Goal: Task Accomplishment & Management: Complete application form

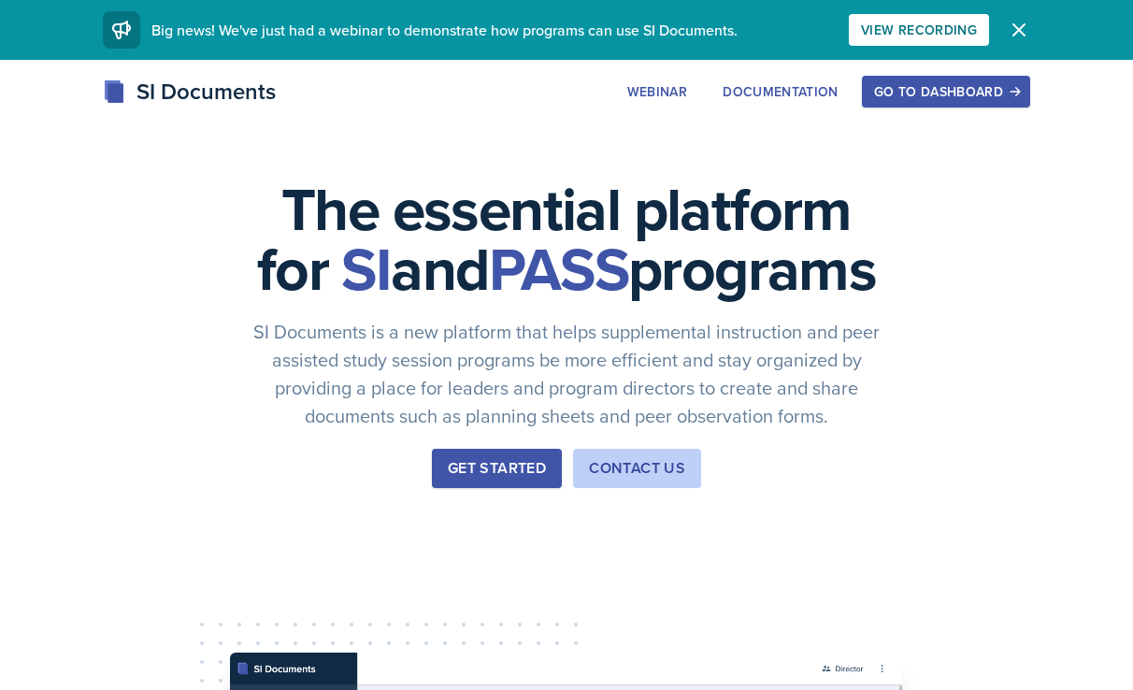
click at [976, 94] on div "Go to Dashboard" at bounding box center [946, 91] width 144 height 15
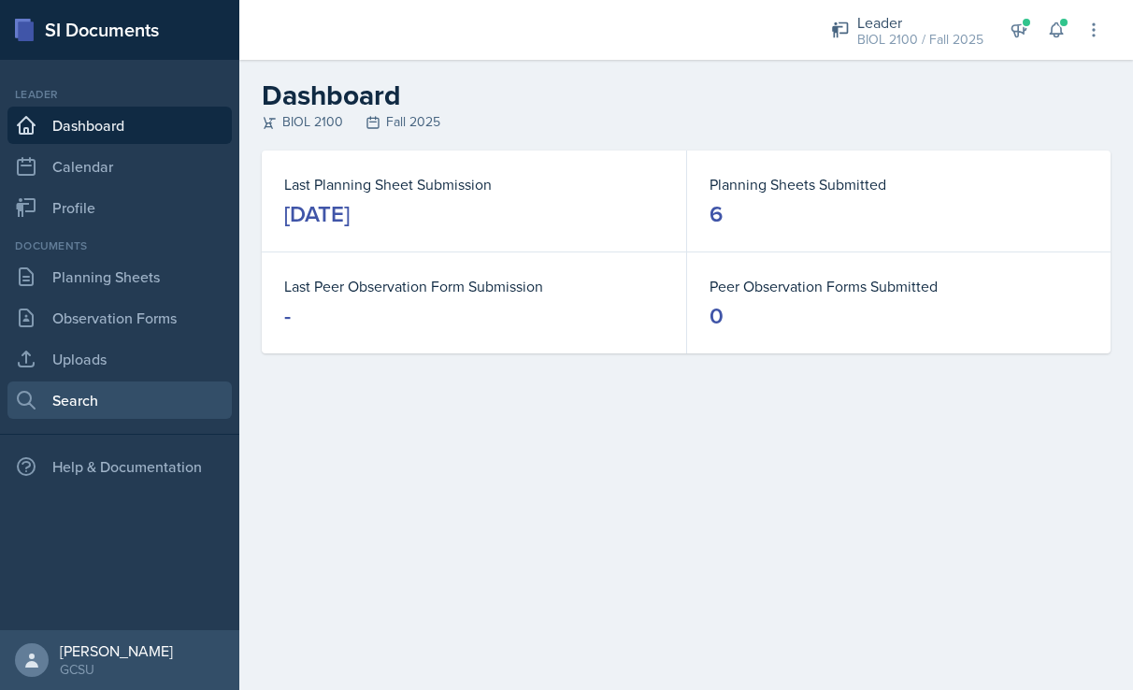
click at [83, 405] on link "Search" at bounding box center [119, 399] width 224 height 37
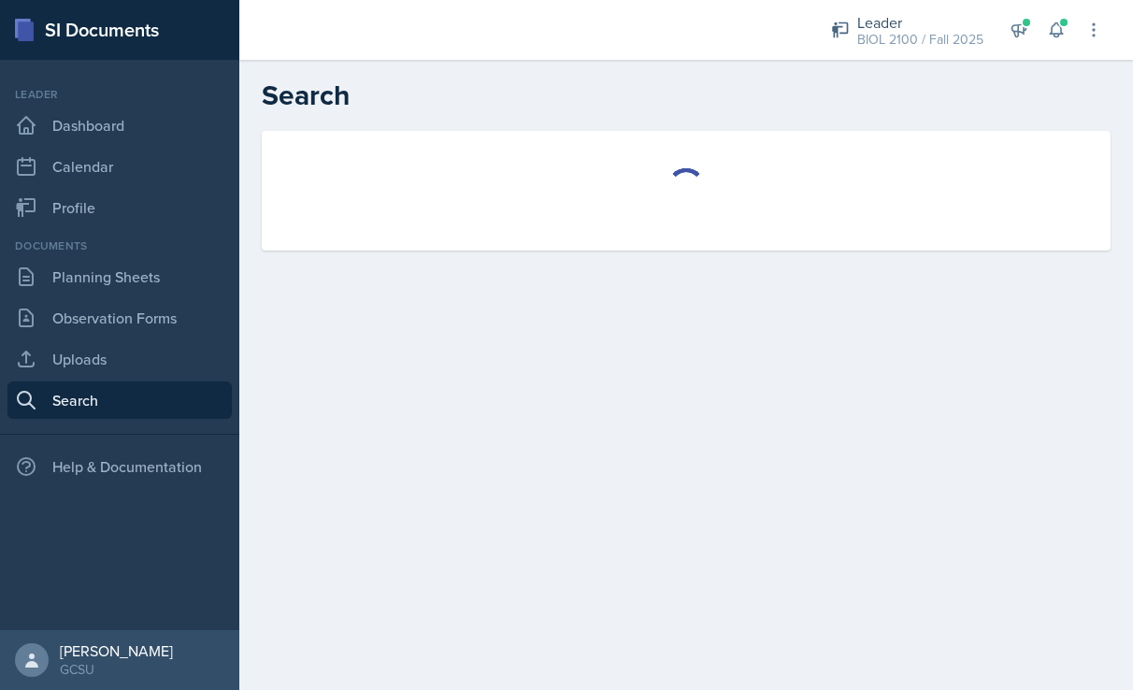
select select "all"
select select "1"
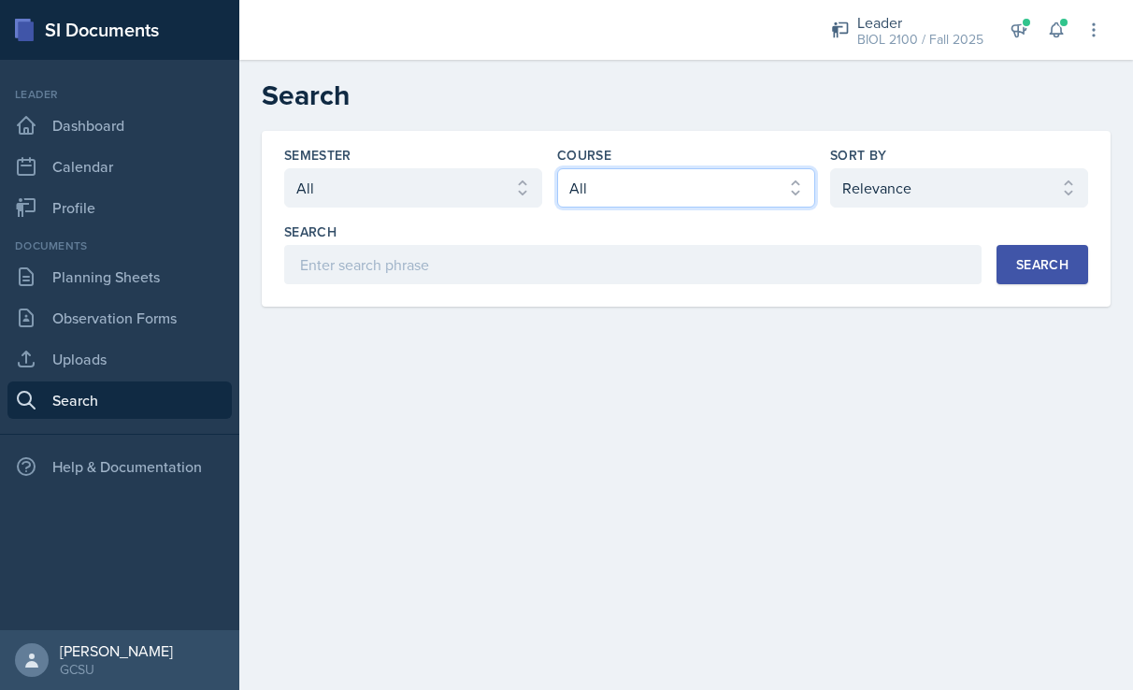
select select "5687ebe7-0029-4f91-85b7-4eb85b843e3b"
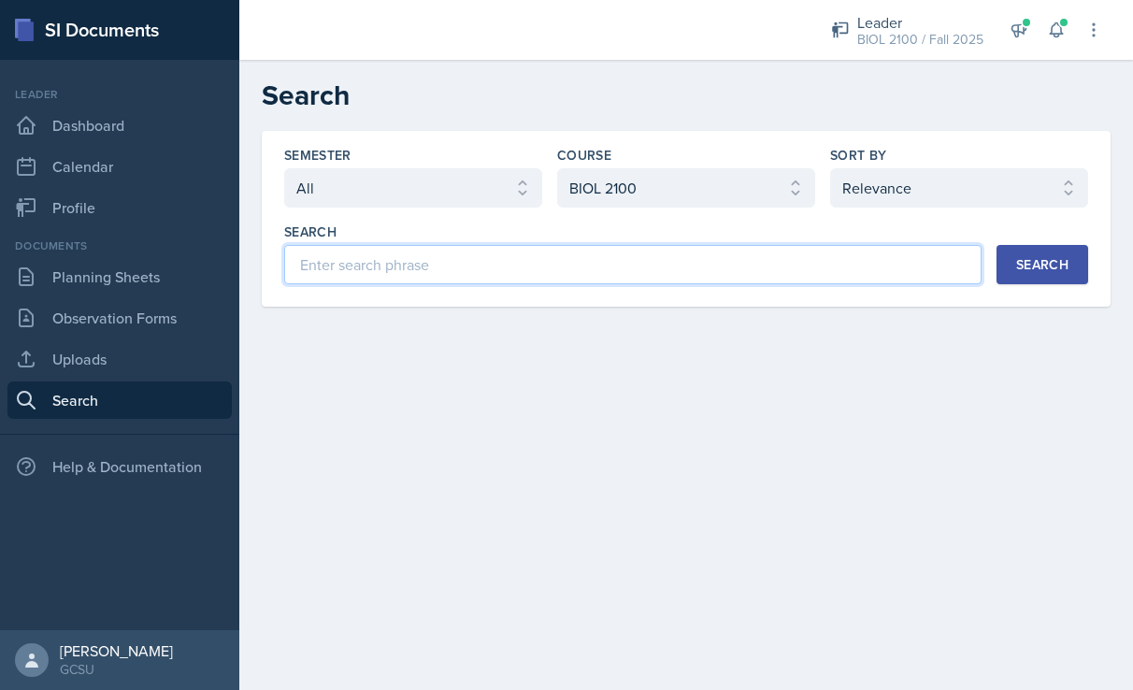
click at [848, 272] on input at bounding box center [632, 264] width 697 height 39
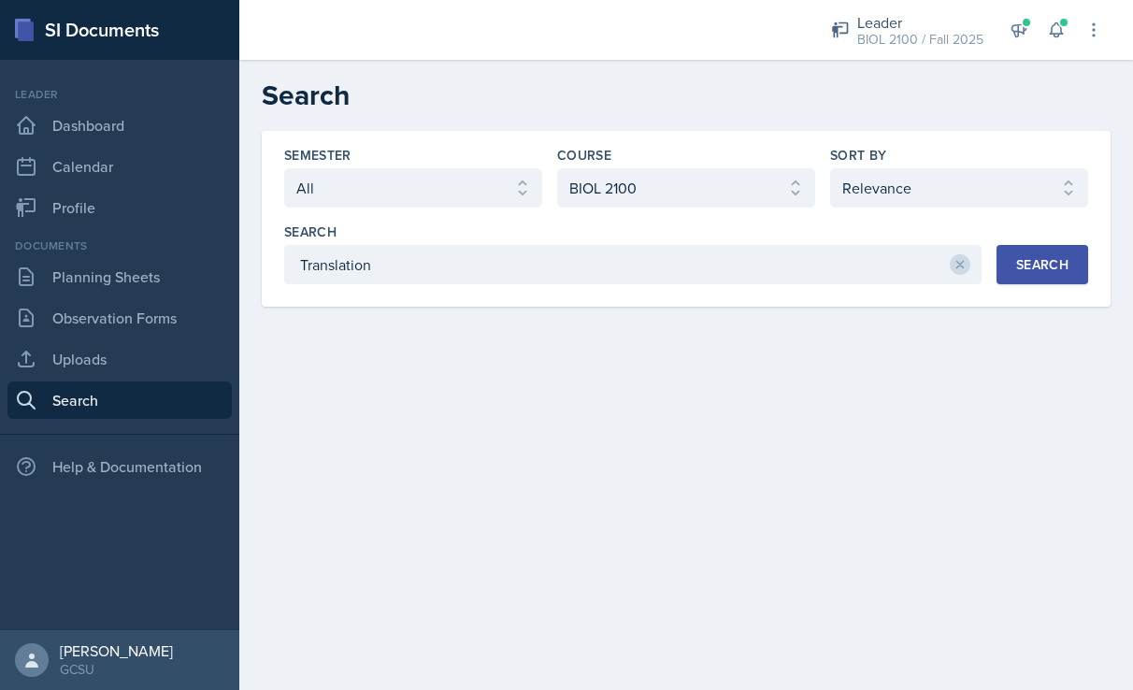
click at [1021, 267] on div "Search" at bounding box center [1042, 264] width 52 height 15
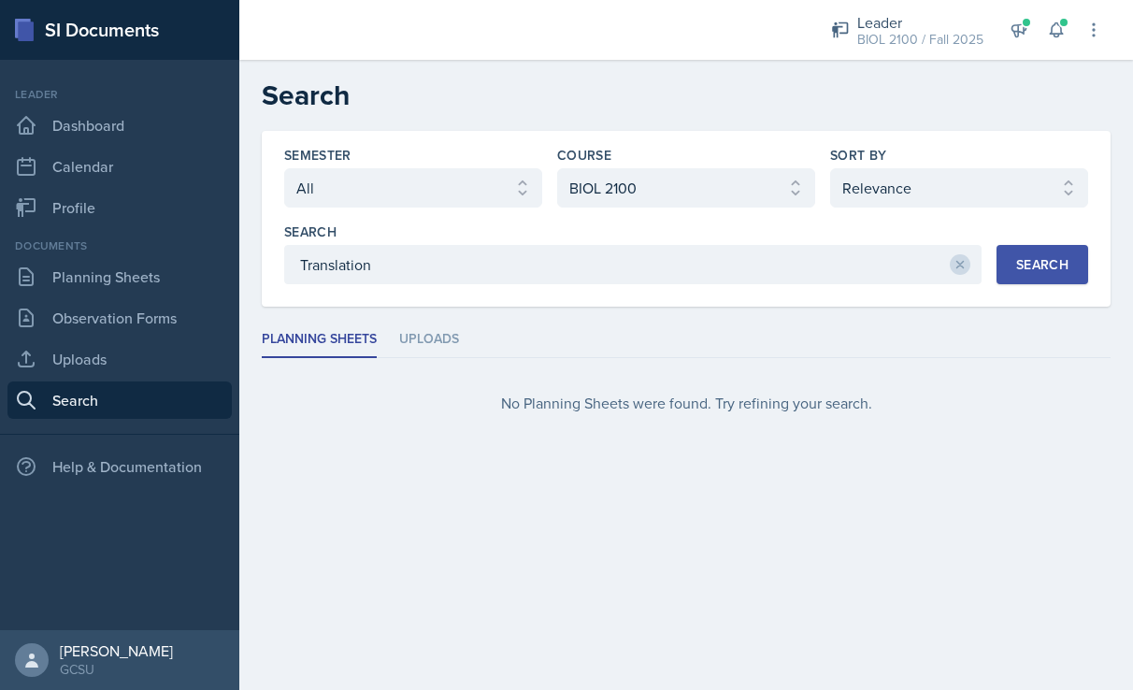
click at [956, 275] on div at bounding box center [959, 264] width 21 height 39
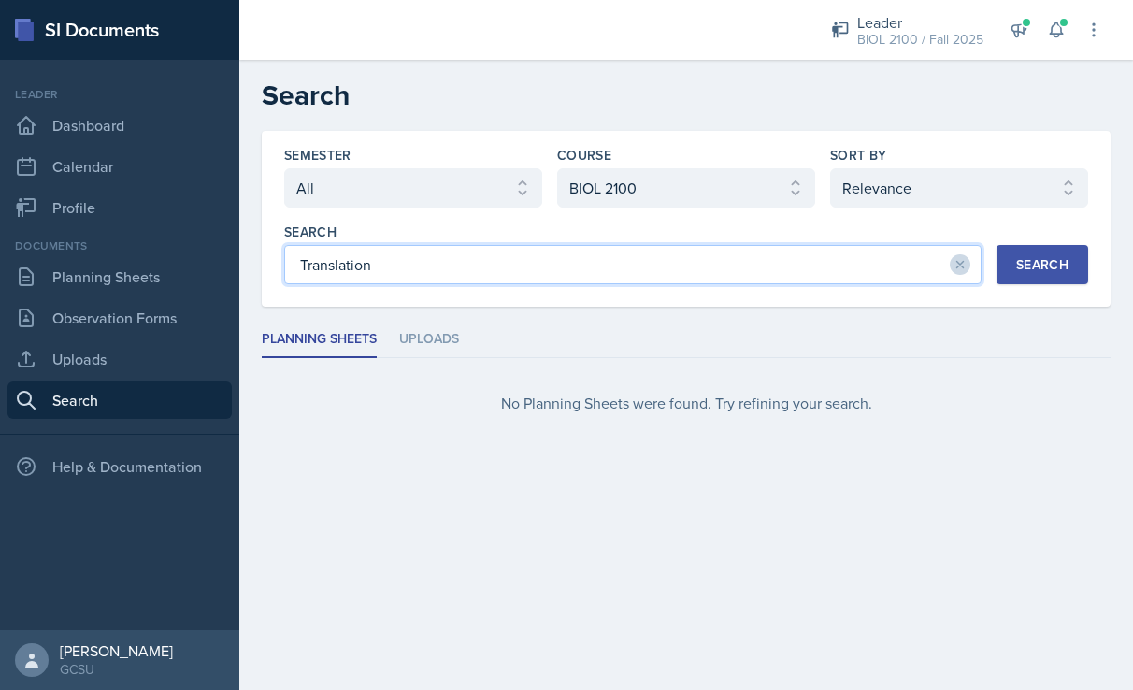
click at [898, 265] on input "Translation" at bounding box center [632, 264] width 697 height 39
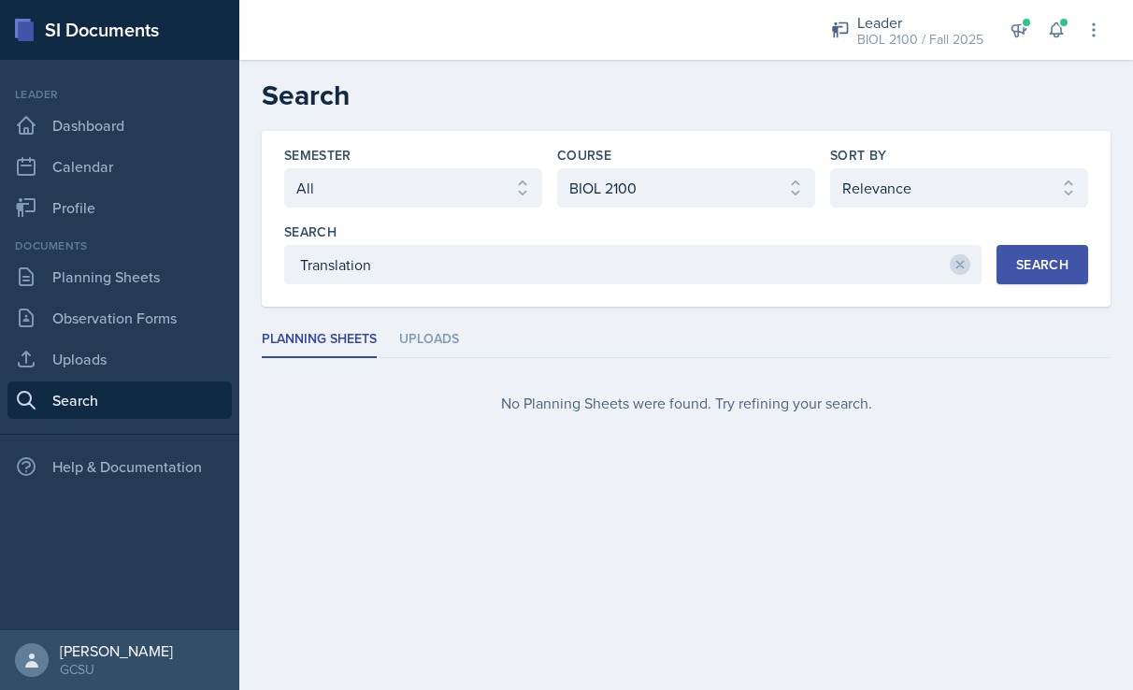
click at [1042, 257] on div "Search" at bounding box center [1042, 264] width 52 height 15
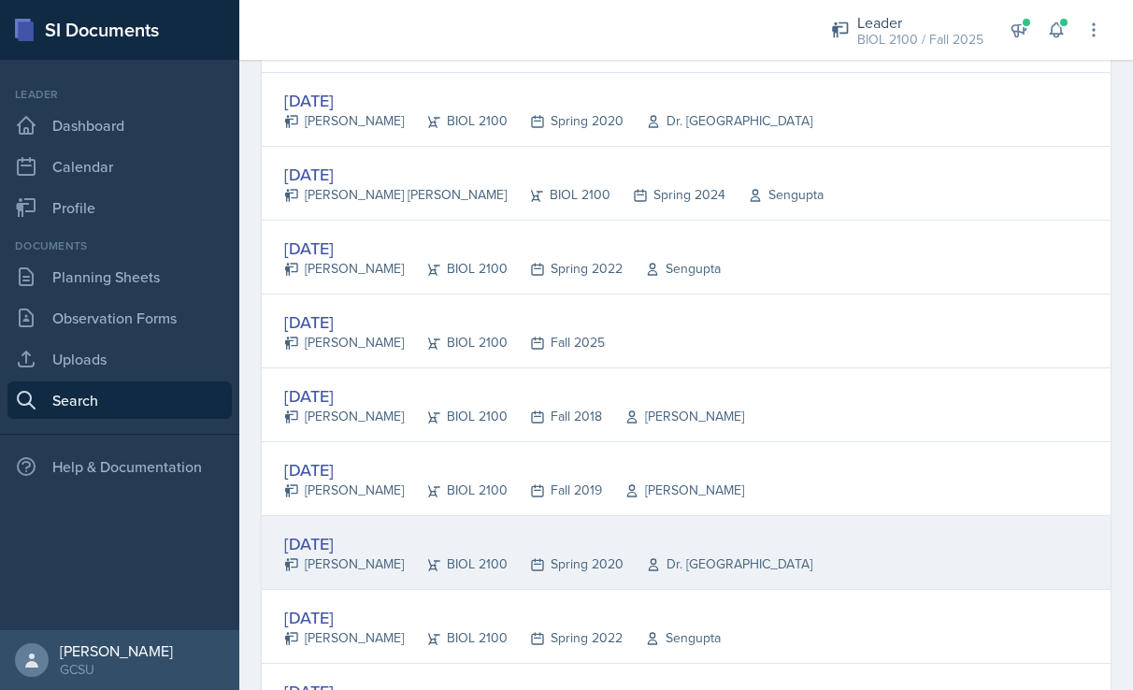
scroll to position [1483, 0]
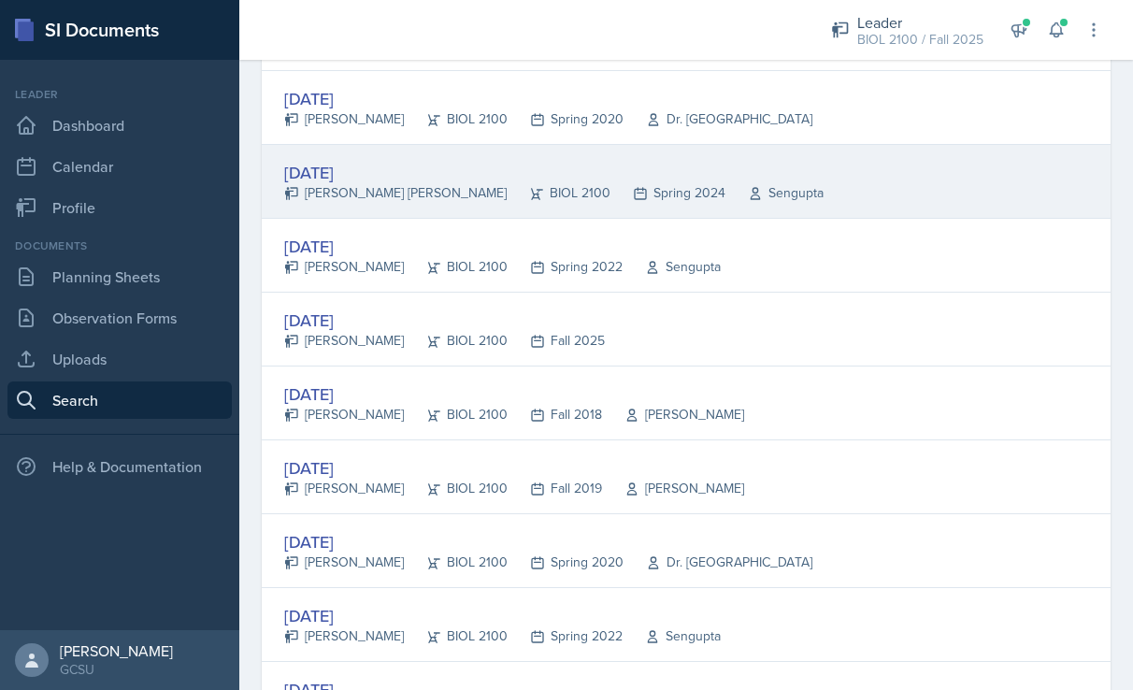
click at [356, 173] on div "[DATE]" at bounding box center [553, 172] width 539 height 25
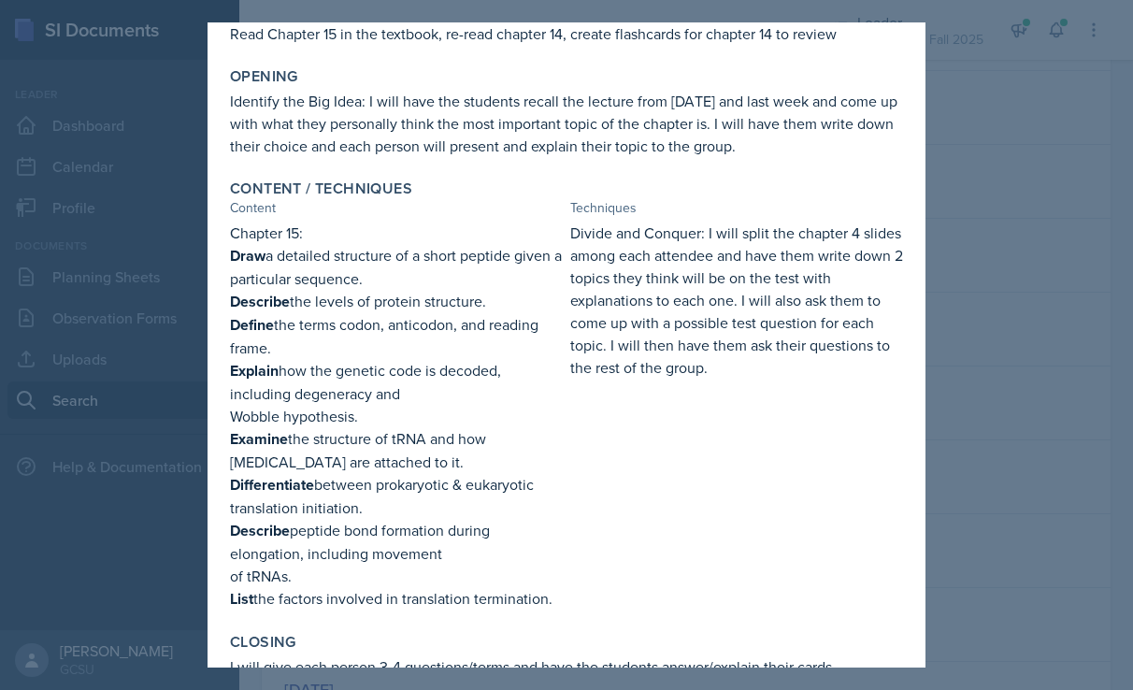
scroll to position [183, 0]
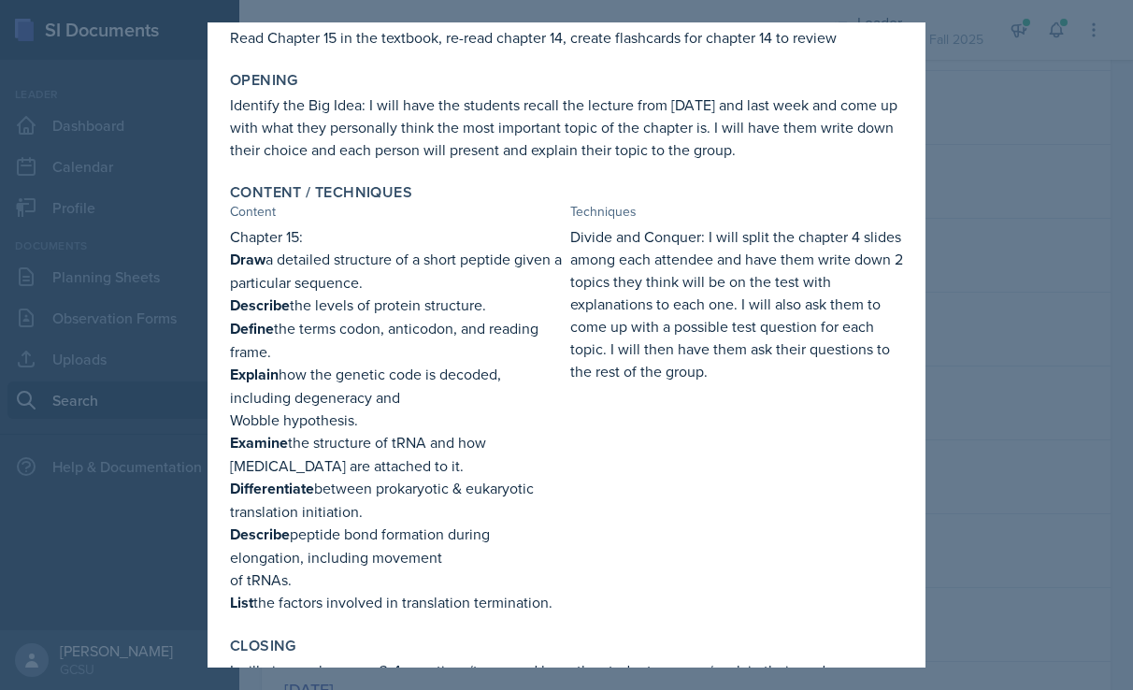
click at [1040, 278] on div at bounding box center [566, 345] width 1133 height 690
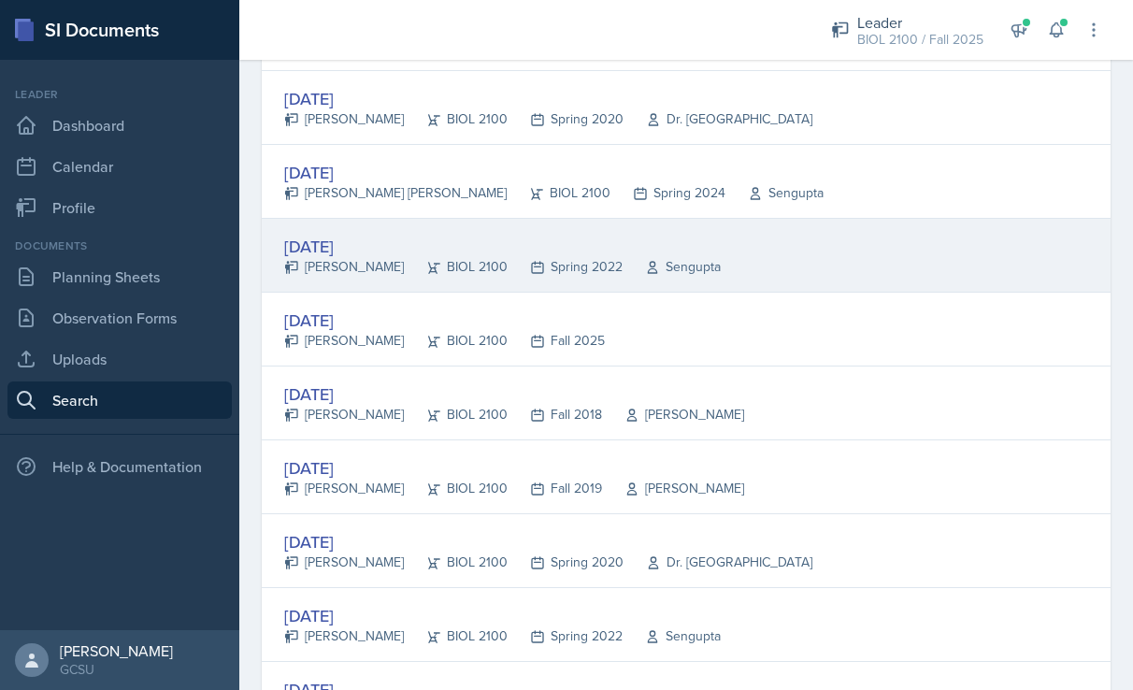
click at [345, 247] on div "[DATE]" at bounding box center [502, 246] width 436 height 25
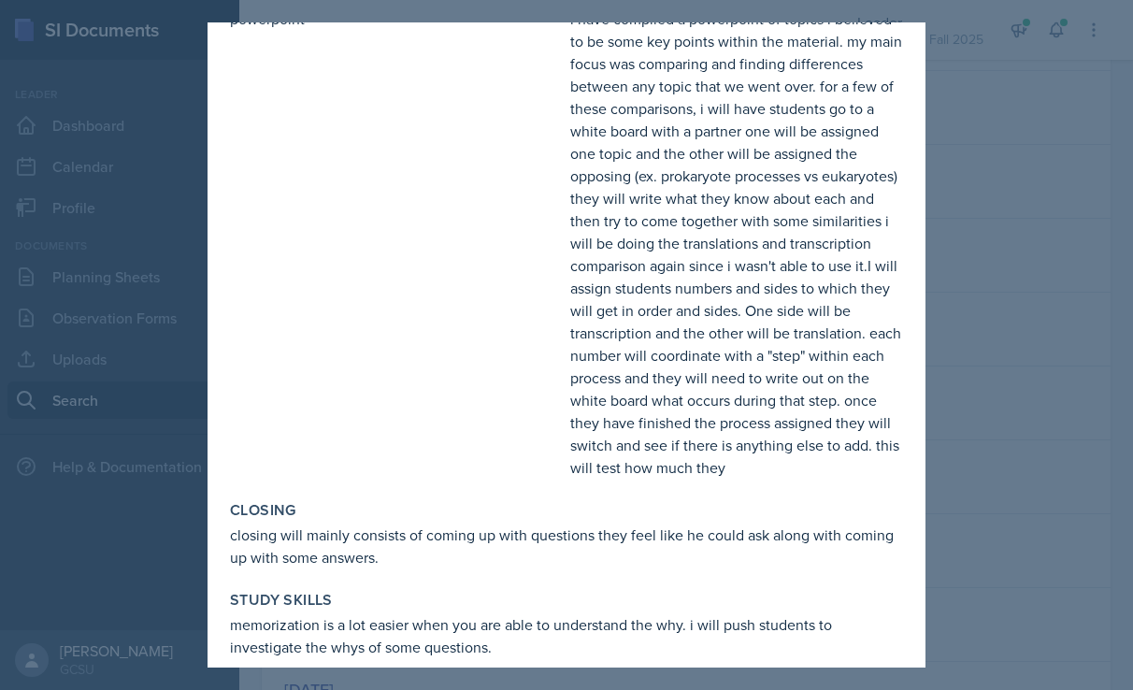
scroll to position [424, 0]
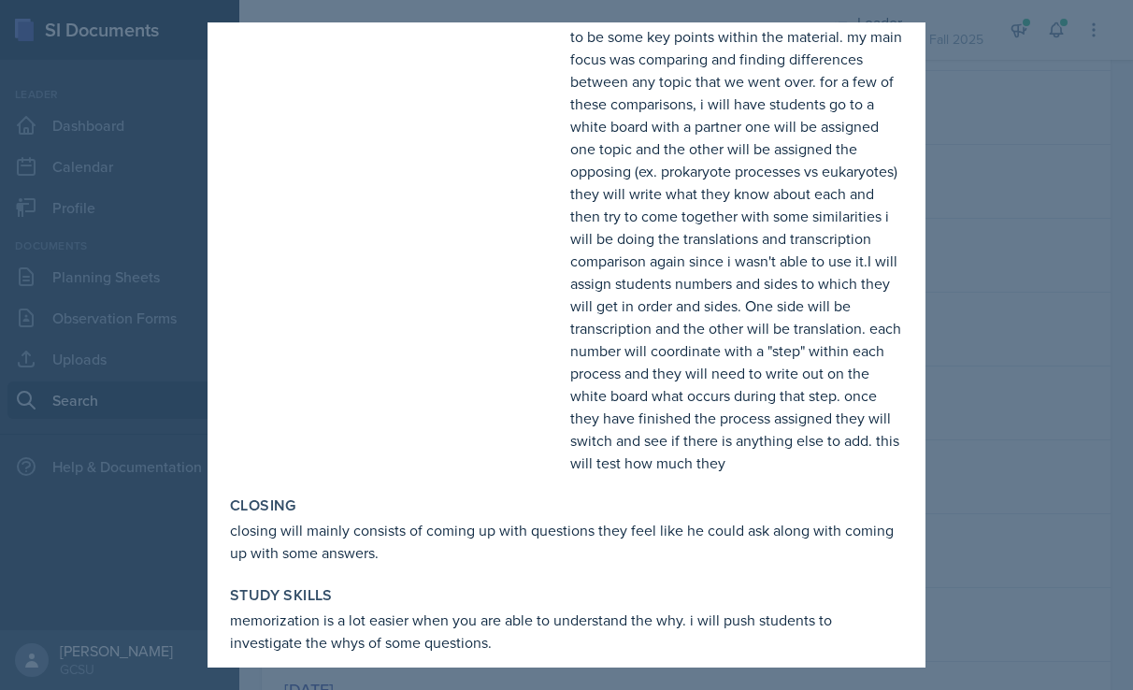
click at [1054, 427] on div at bounding box center [566, 345] width 1133 height 690
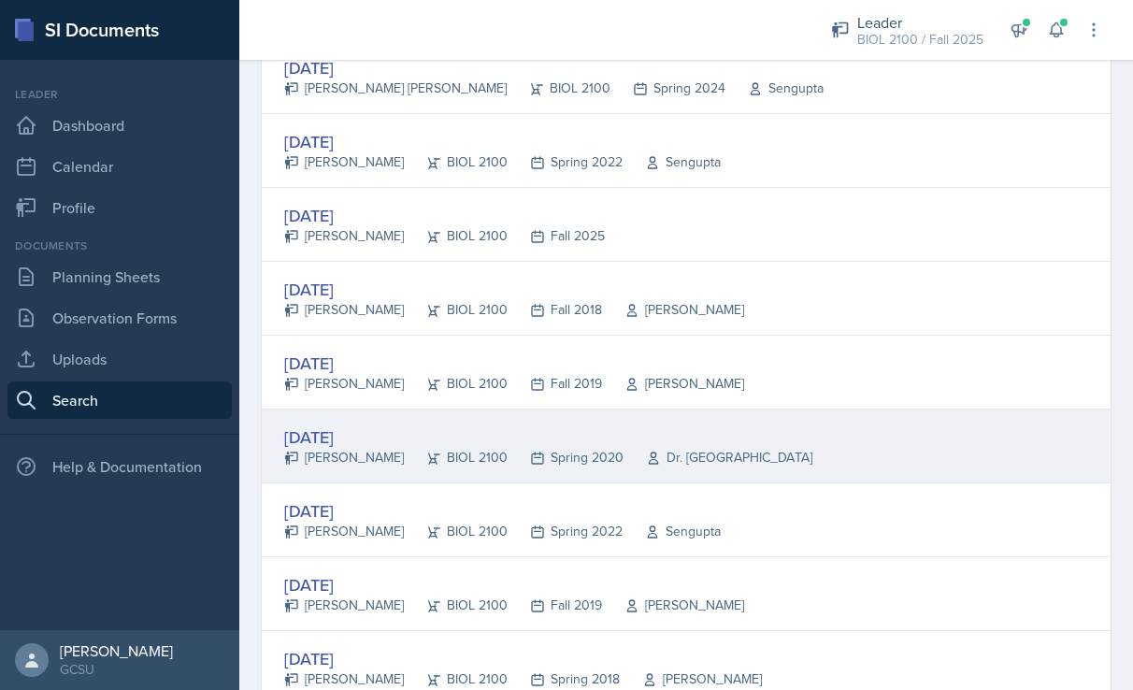
scroll to position [1599, 0]
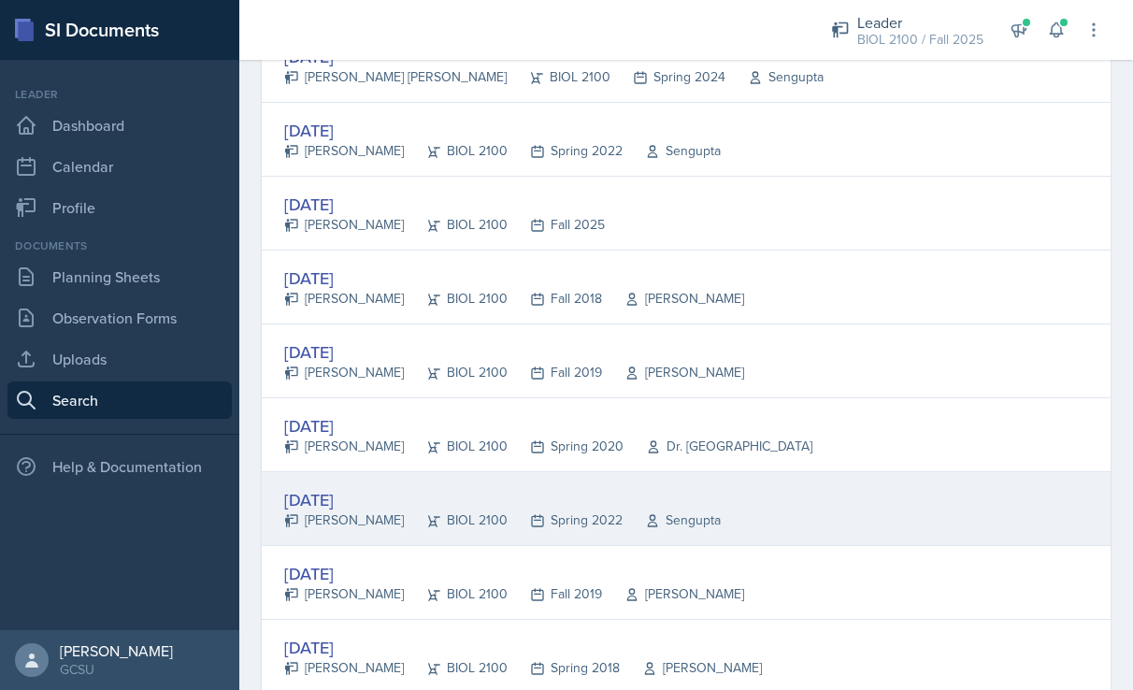
click at [370, 499] on div "[DATE]" at bounding box center [502, 499] width 436 height 25
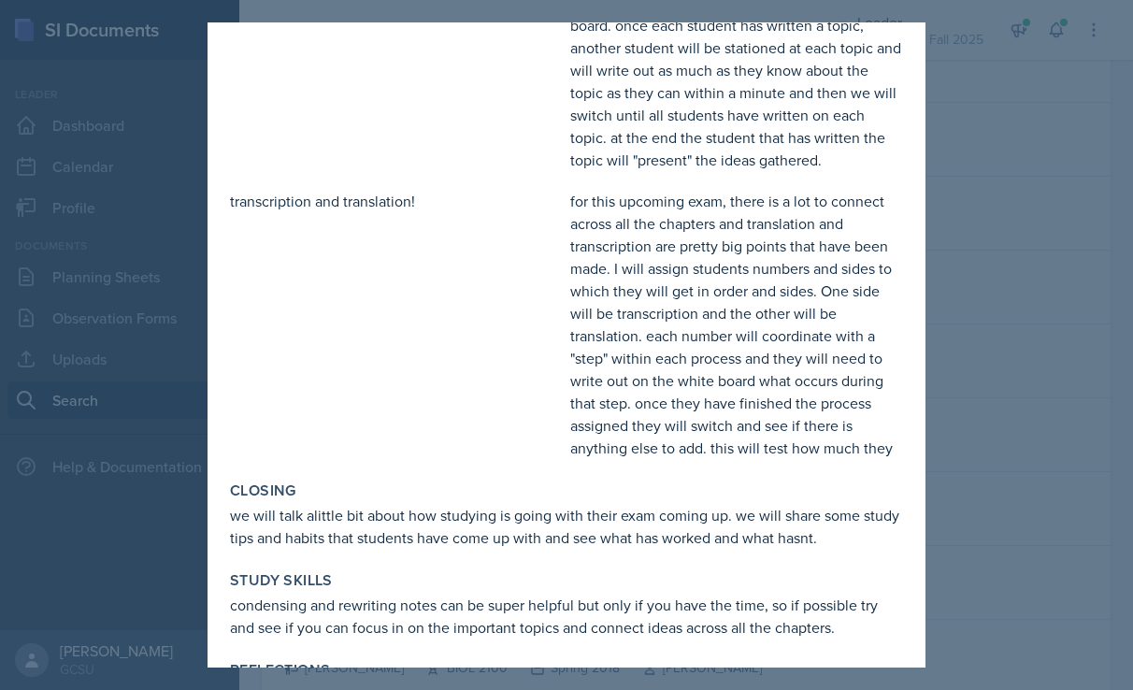
scroll to position [378, 0]
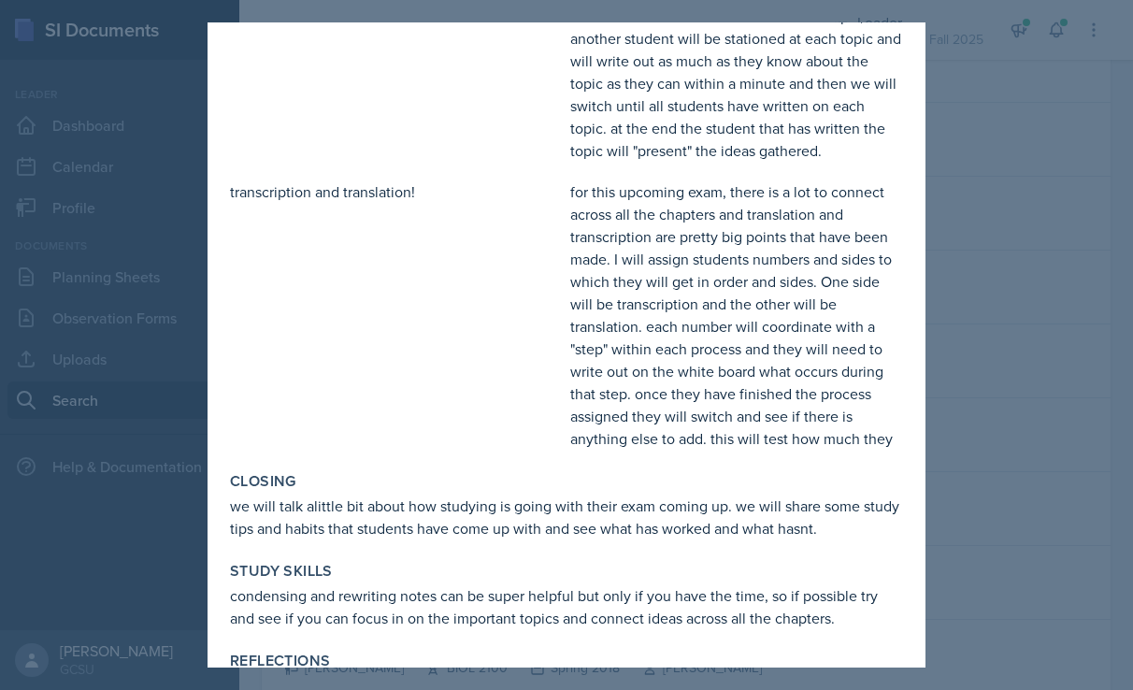
click at [1019, 388] on div at bounding box center [566, 345] width 1133 height 690
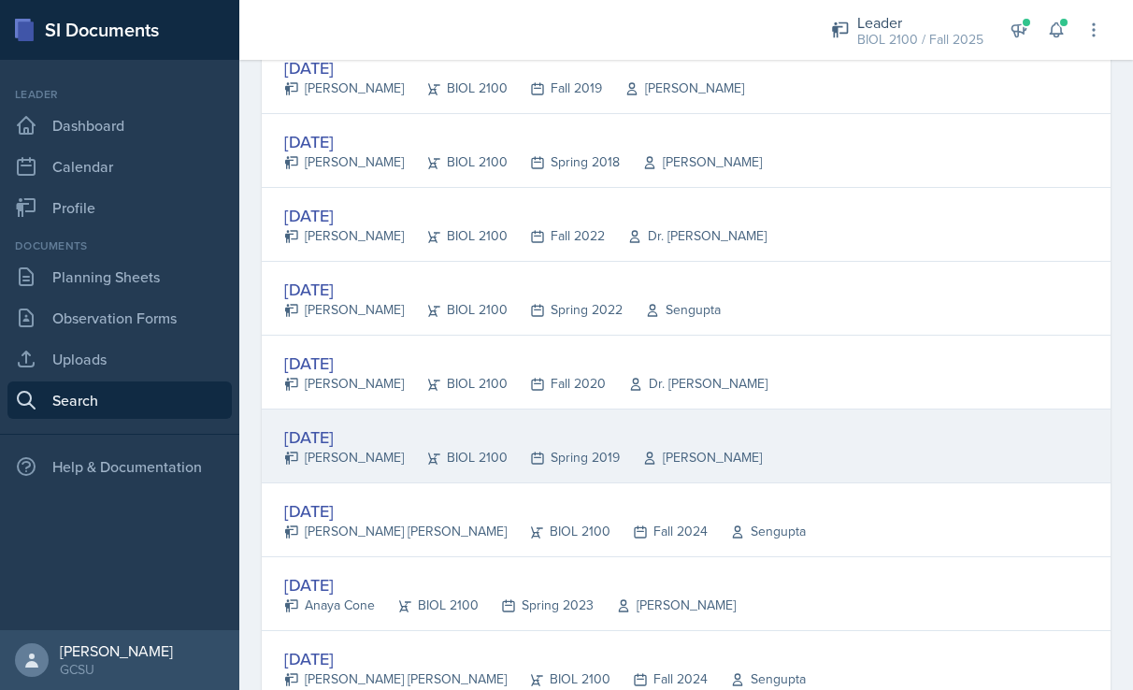
scroll to position [2125, 0]
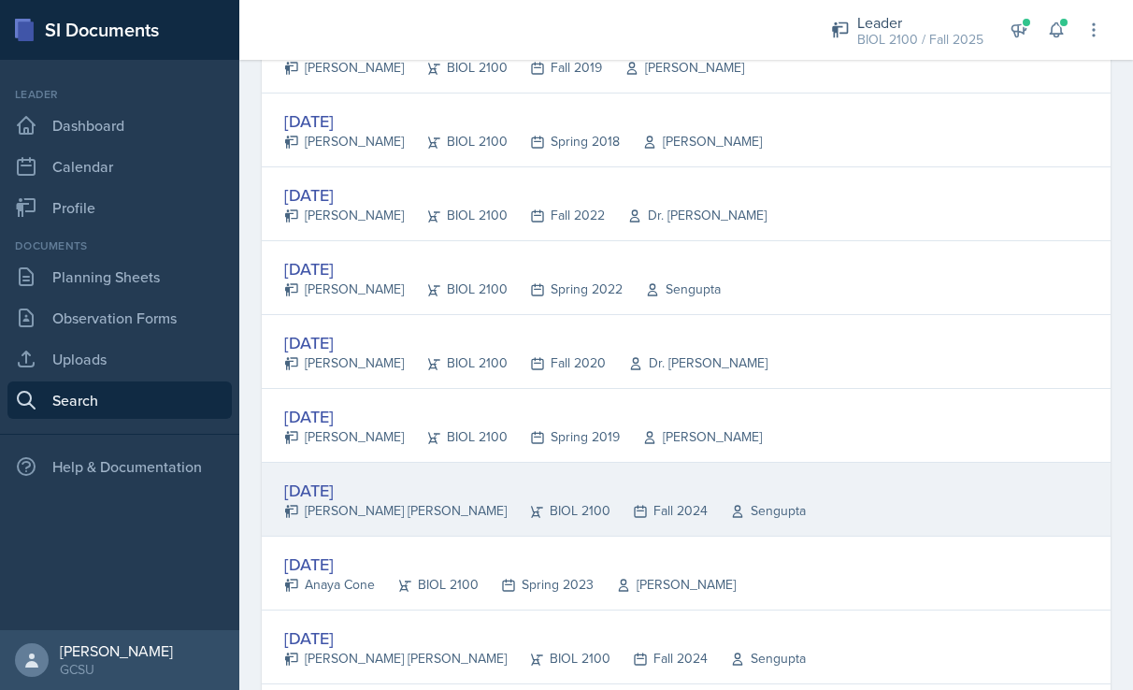
click at [337, 489] on div "[DATE]" at bounding box center [544, 489] width 521 height 25
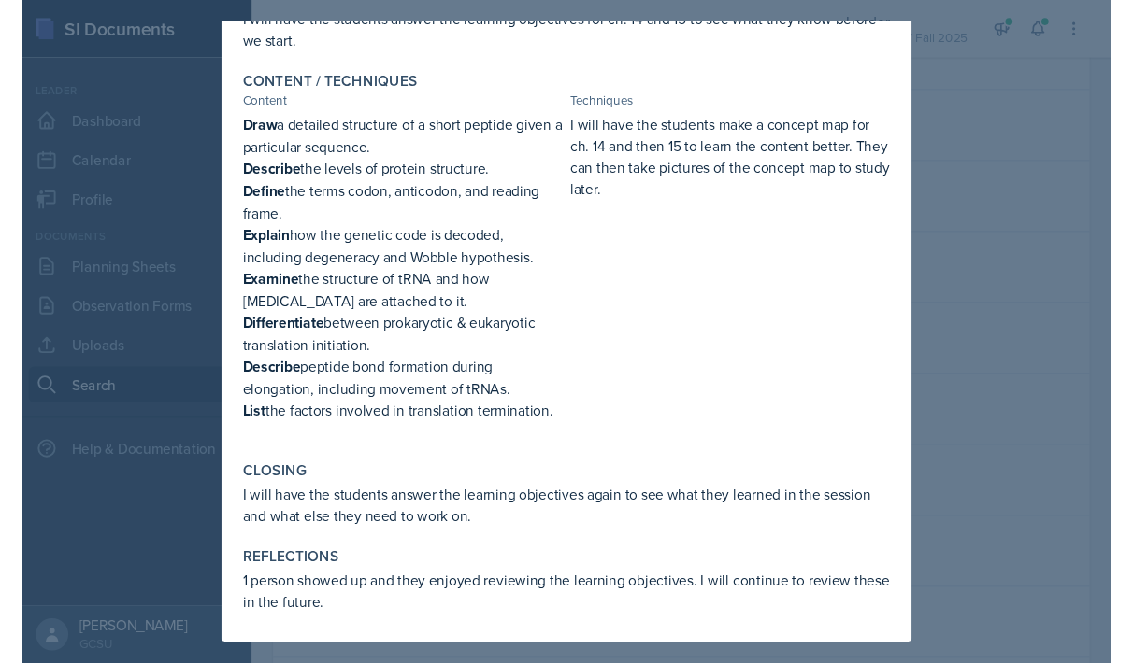
scroll to position [0, 0]
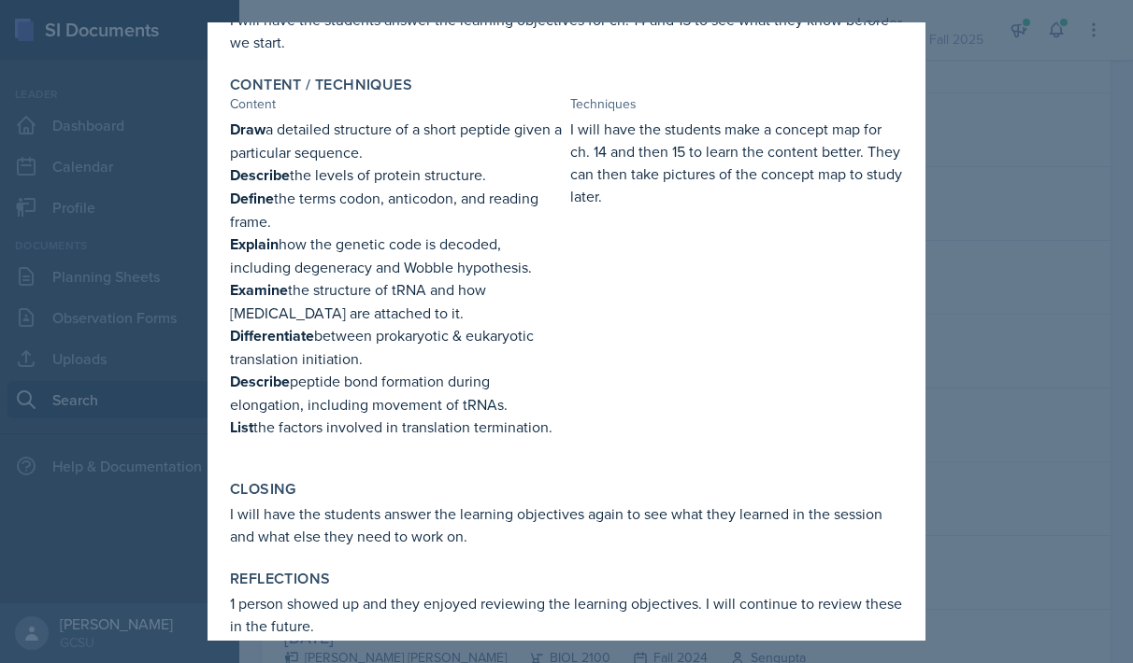
click at [994, 393] on div at bounding box center [566, 331] width 1133 height 663
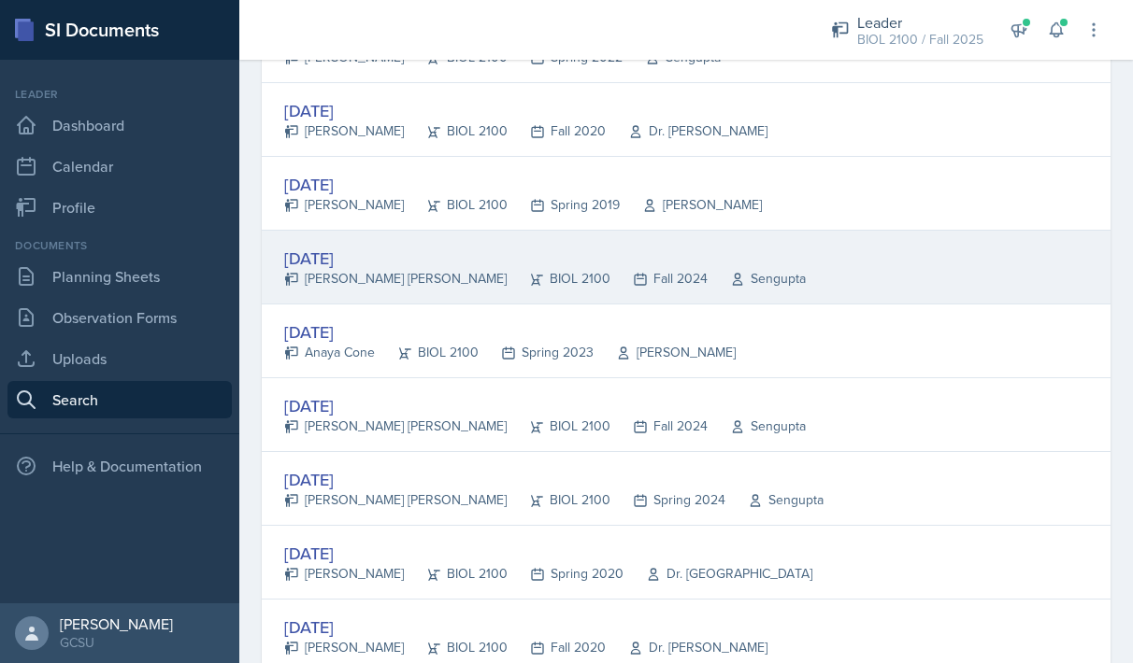
scroll to position [2366, 0]
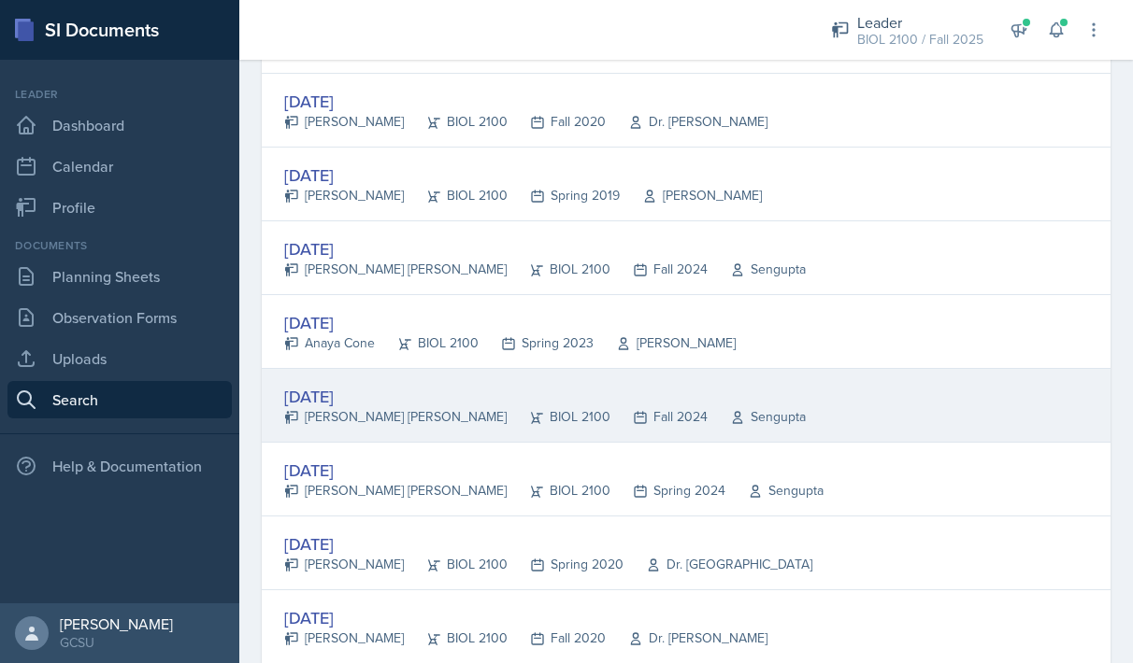
click at [363, 400] on div "[DATE]" at bounding box center [544, 396] width 521 height 25
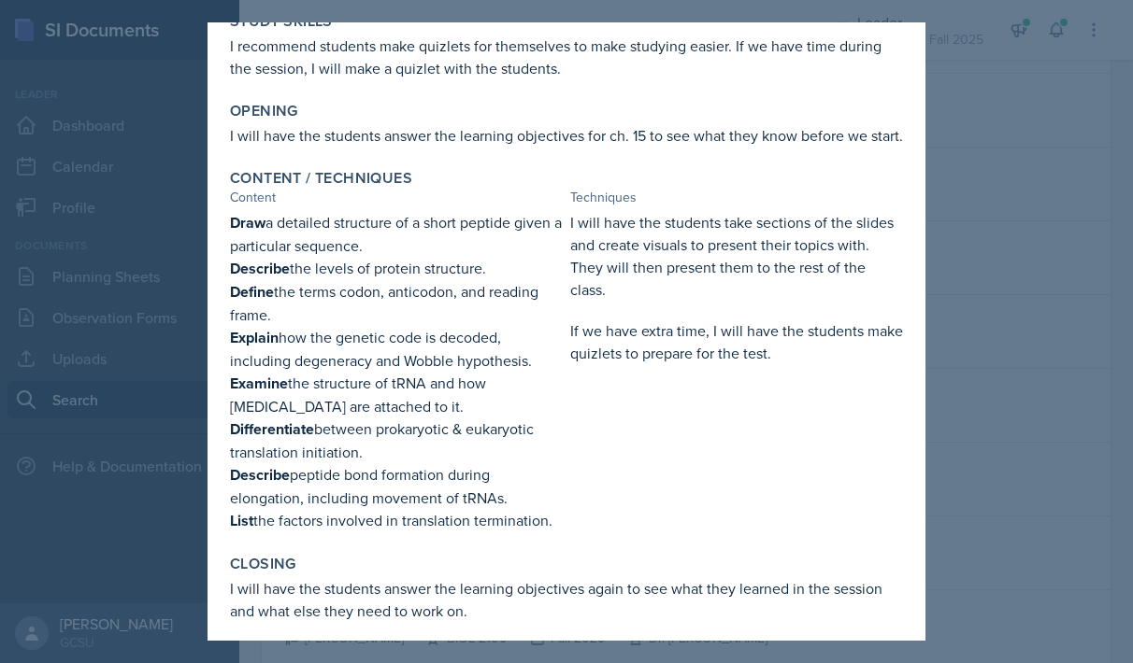
scroll to position [155, 0]
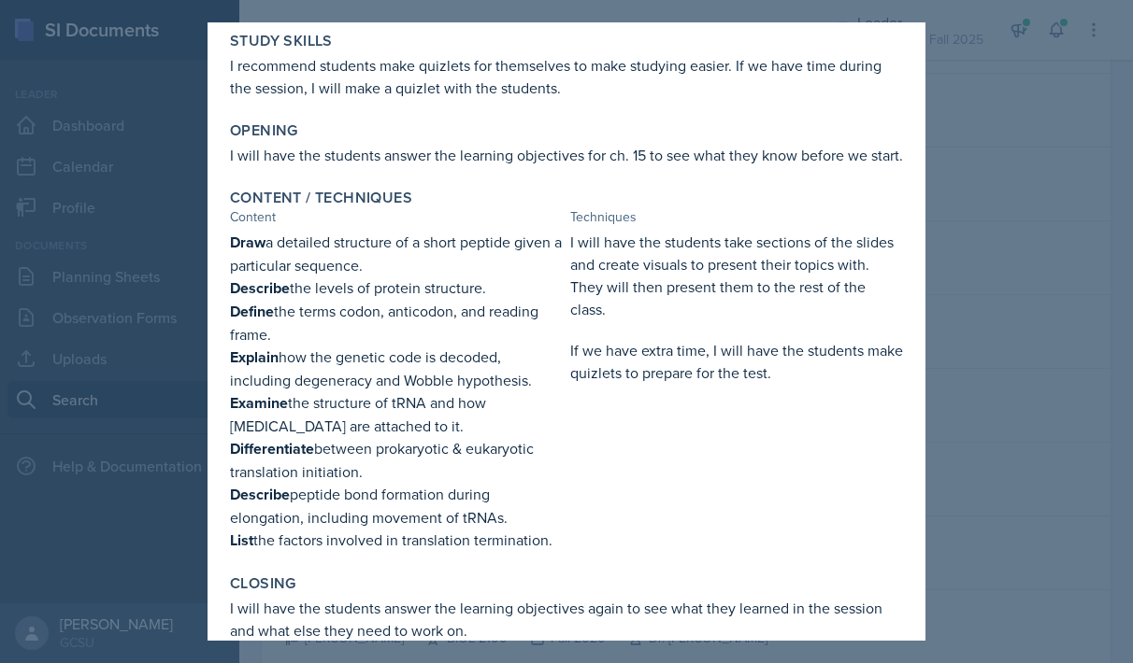
click at [977, 316] on div at bounding box center [566, 331] width 1133 height 663
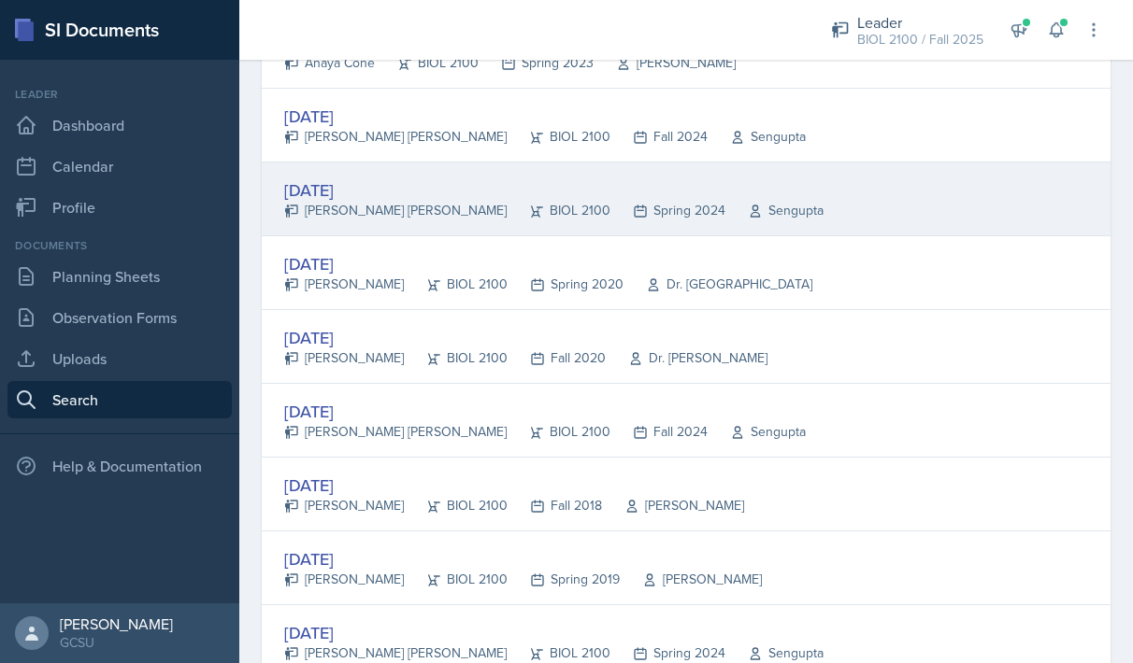
scroll to position [2697, 0]
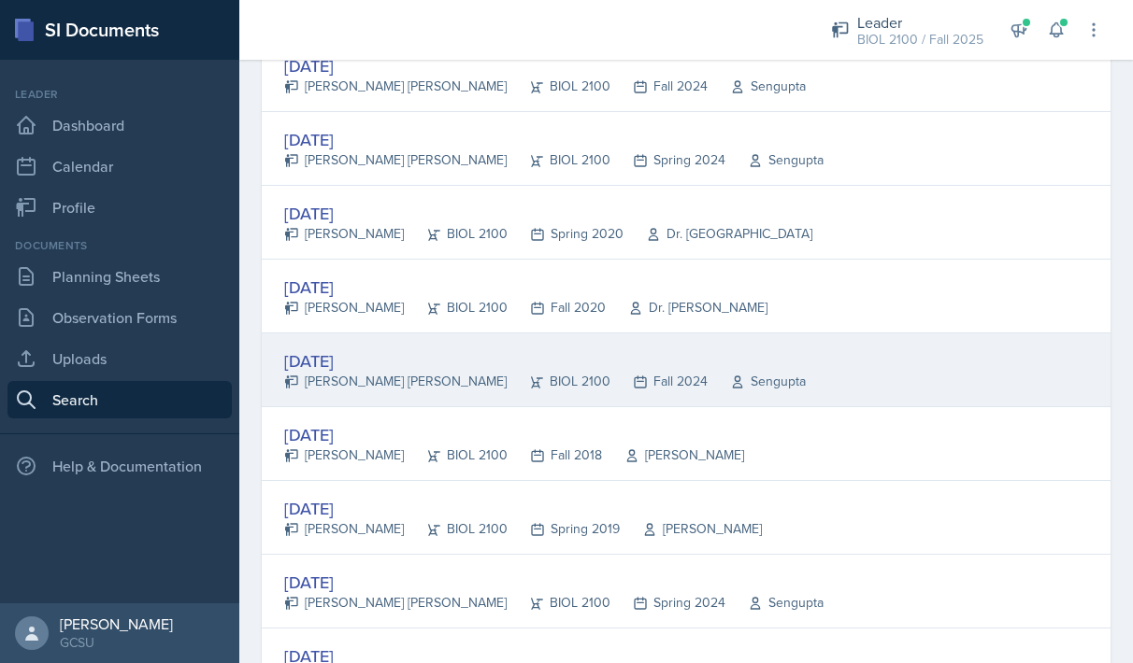
click at [363, 367] on div "[DATE]" at bounding box center [544, 361] width 521 height 25
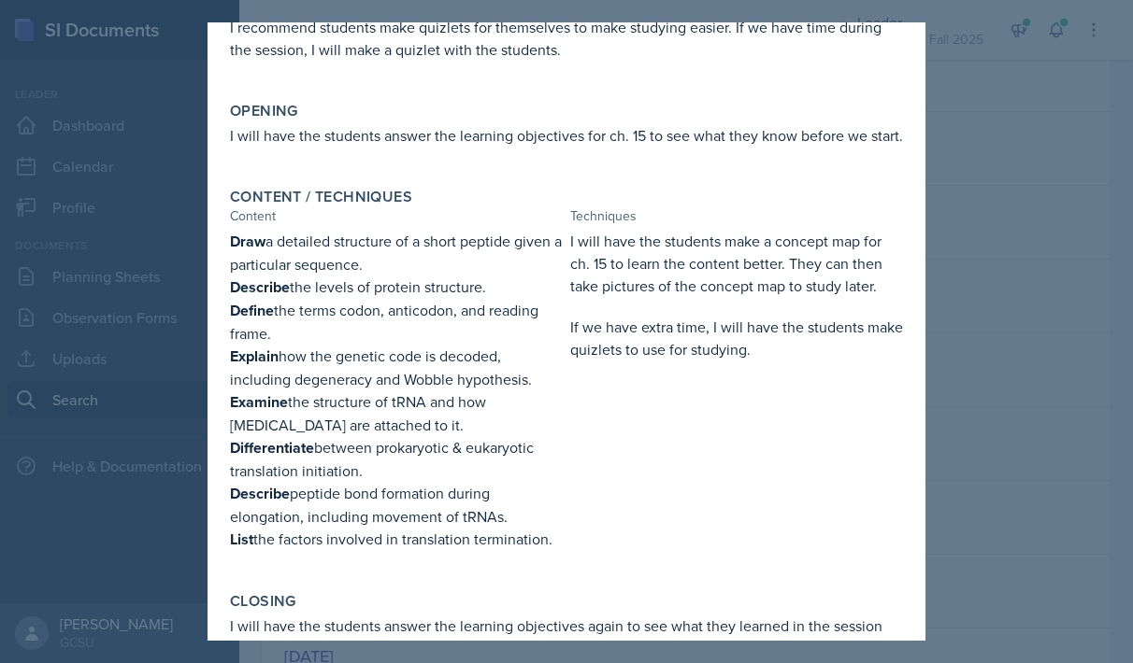
scroll to position [194, 0]
click at [1046, 391] on div at bounding box center [566, 331] width 1133 height 663
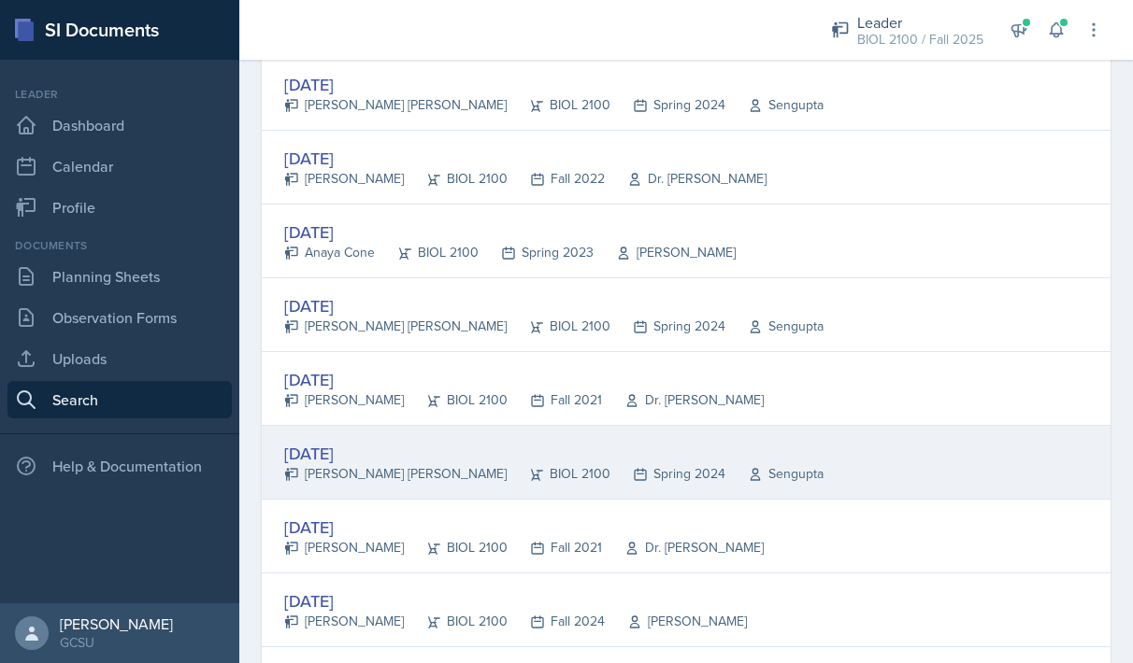
scroll to position [3196, 0]
click at [350, 448] on div "[DATE]" at bounding box center [553, 452] width 539 height 25
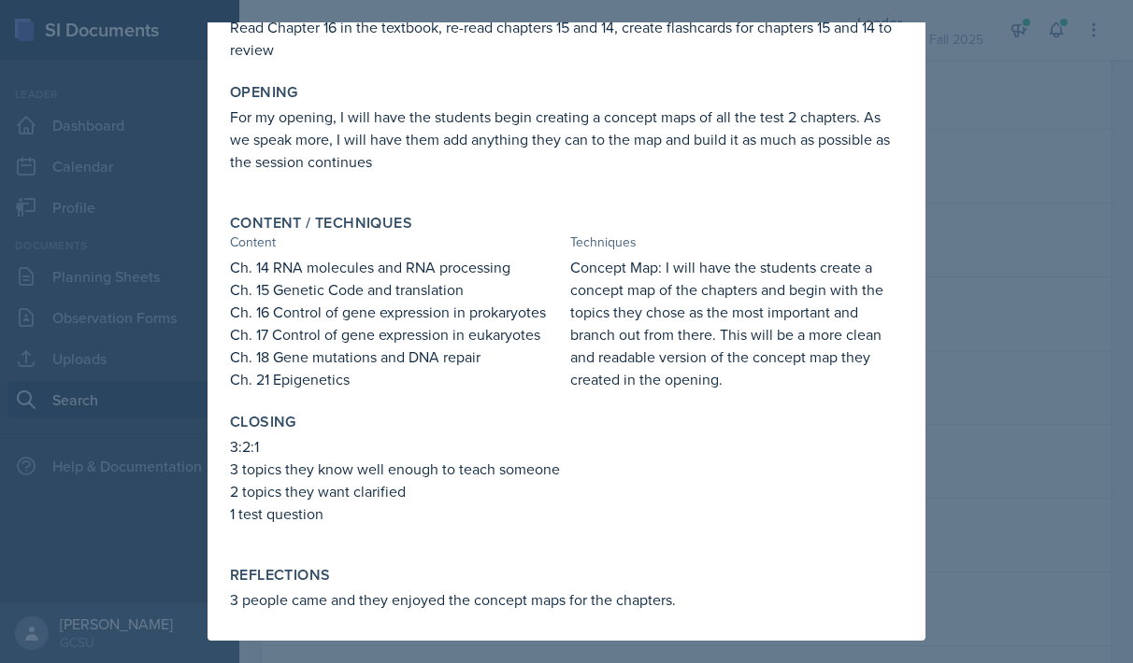
scroll to position [193, 0]
click at [1026, 506] on div at bounding box center [566, 331] width 1133 height 663
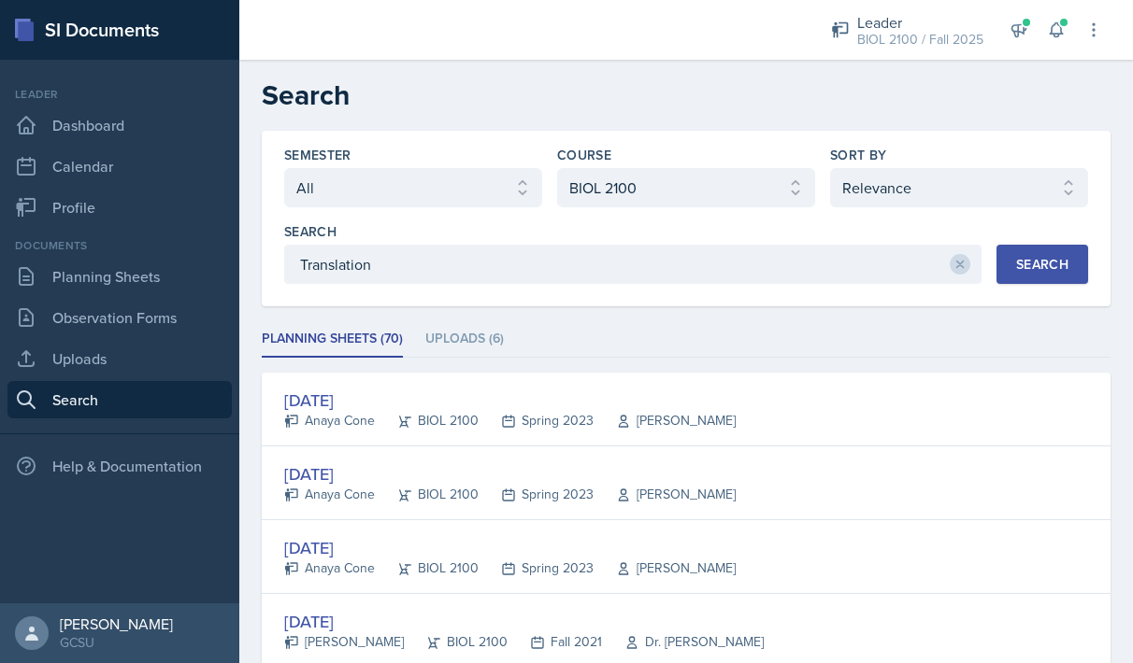
scroll to position [0, 0]
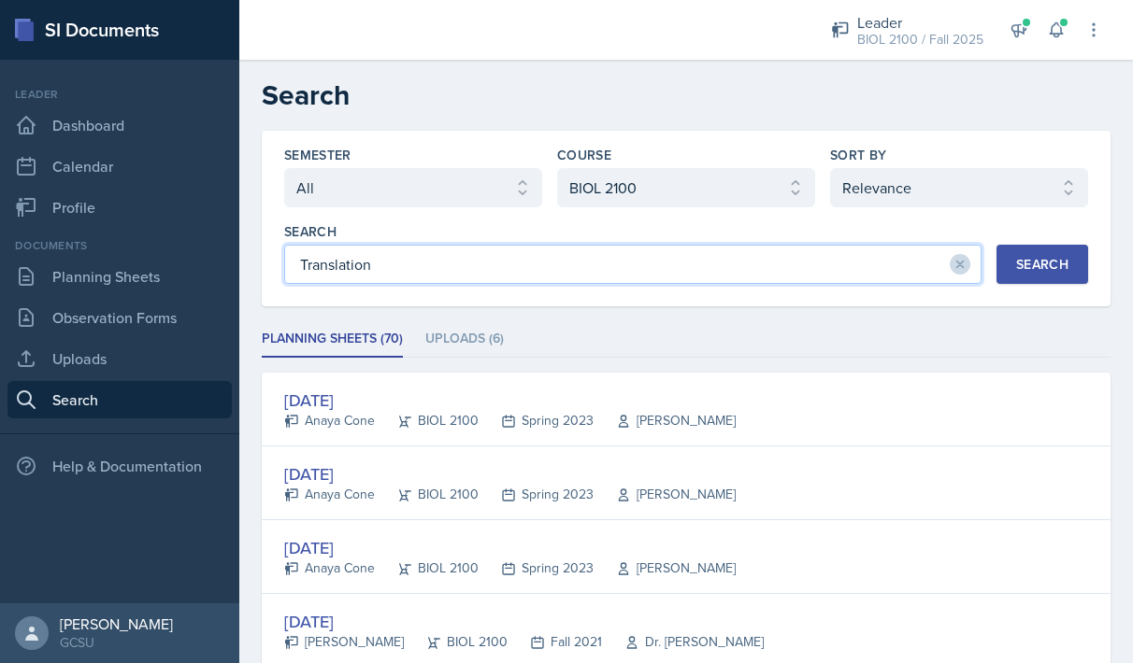
click at [455, 274] on input "Translation" at bounding box center [632, 264] width 697 height 39
type input "T"
type input "Regulation of transcription"
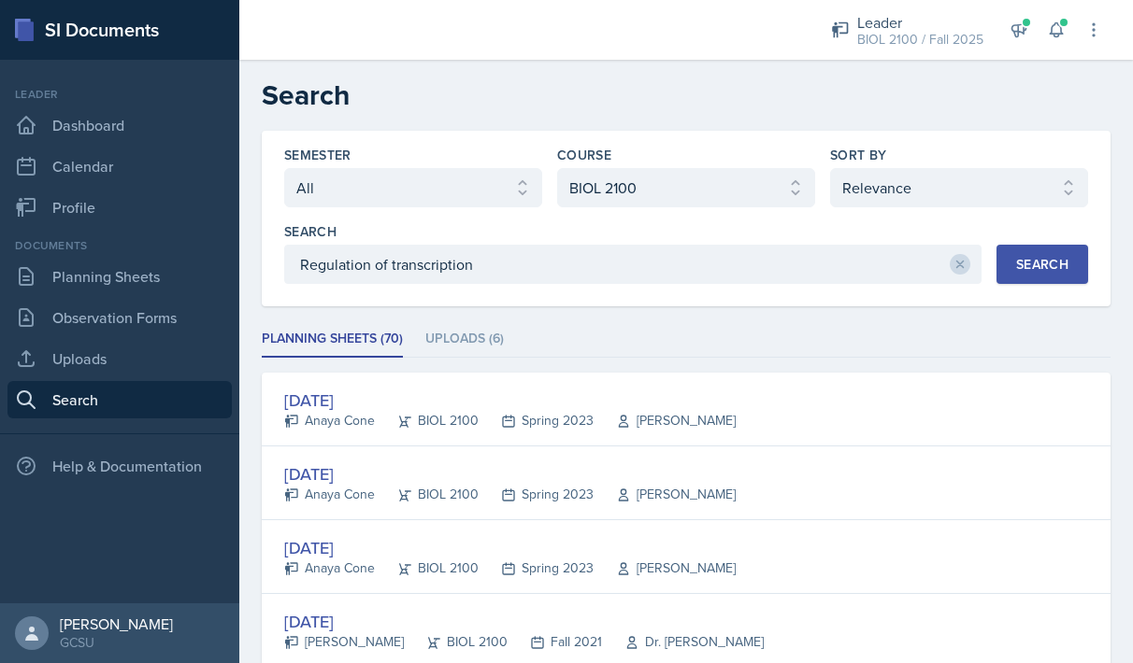
click at [1064, 265] on div "Search" at bounding box center [1042, 264] width 52 height 15
click at [472, 348] on li "Uploads (24)" at bounding box center [476, 339] width 86 height 36
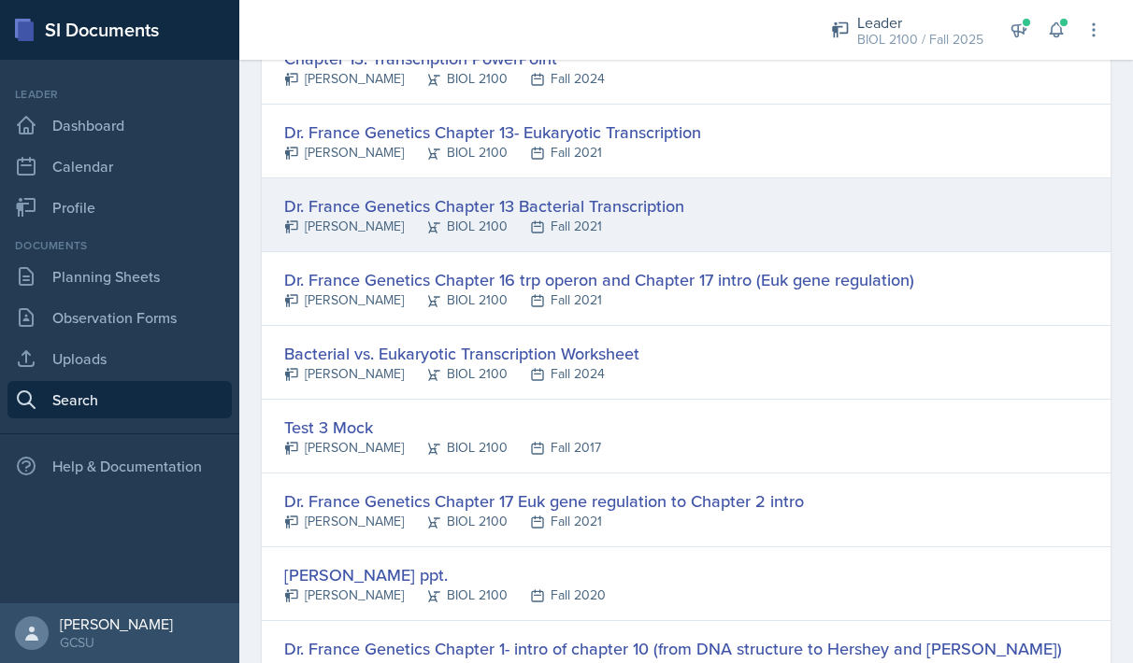
scroll to position [788, 0]
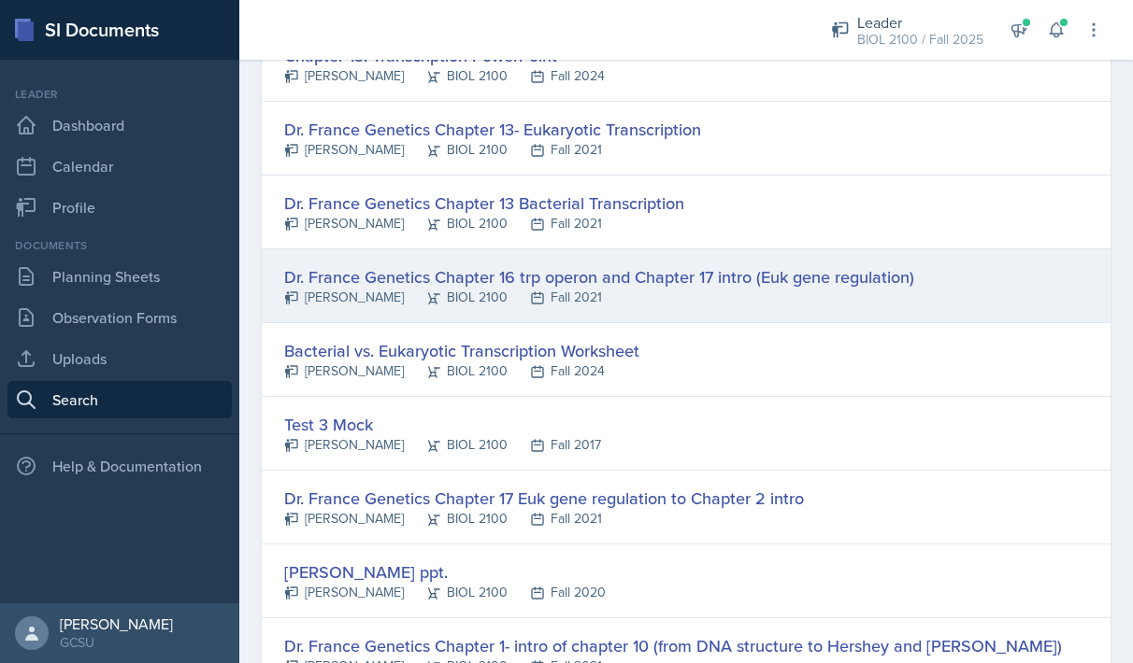
click at [471, 280] on div "Dr. France Genetics Chapter 16 trp operon and Chapter 17 intro (Euk gene regula…" at bounding box center [599, 276] width 630 height 25
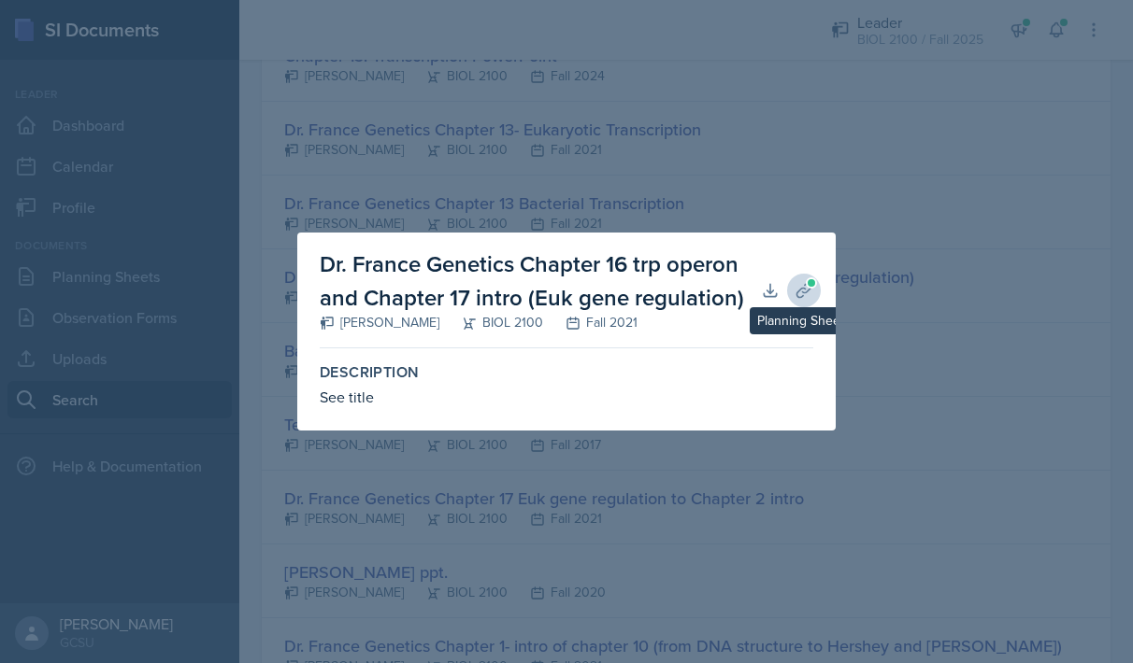
click at [799, 293] on icon at bounding box center [803, 290] width 19 height 19
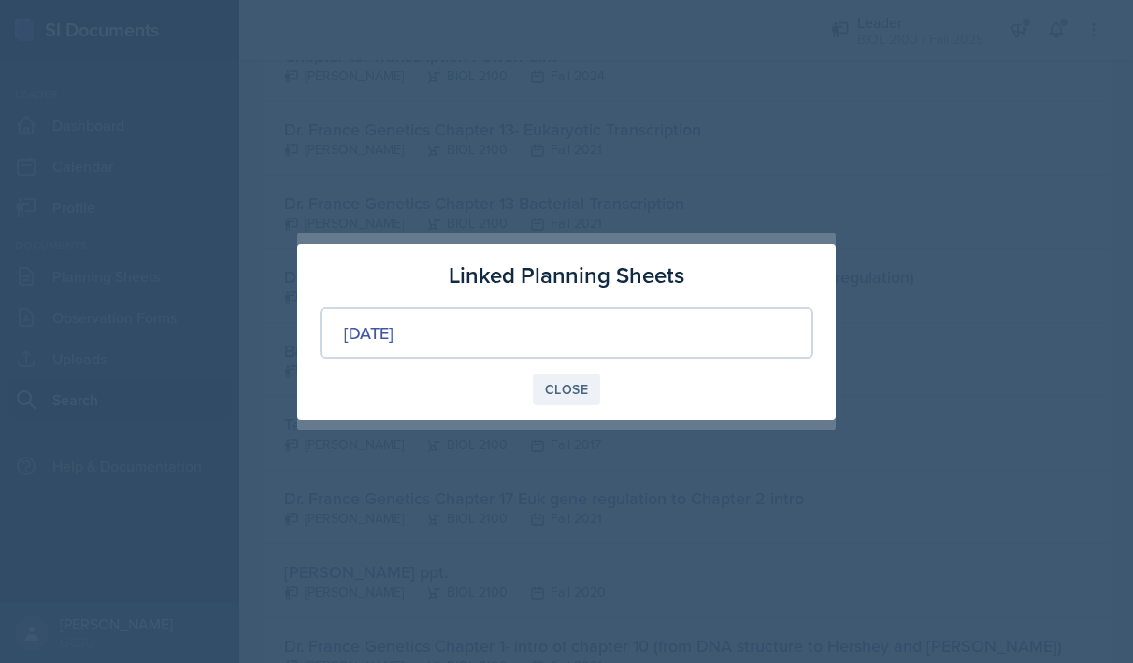
click at [577, 382] on div "Close" at bounding box center [566, 389] width 43 height 15
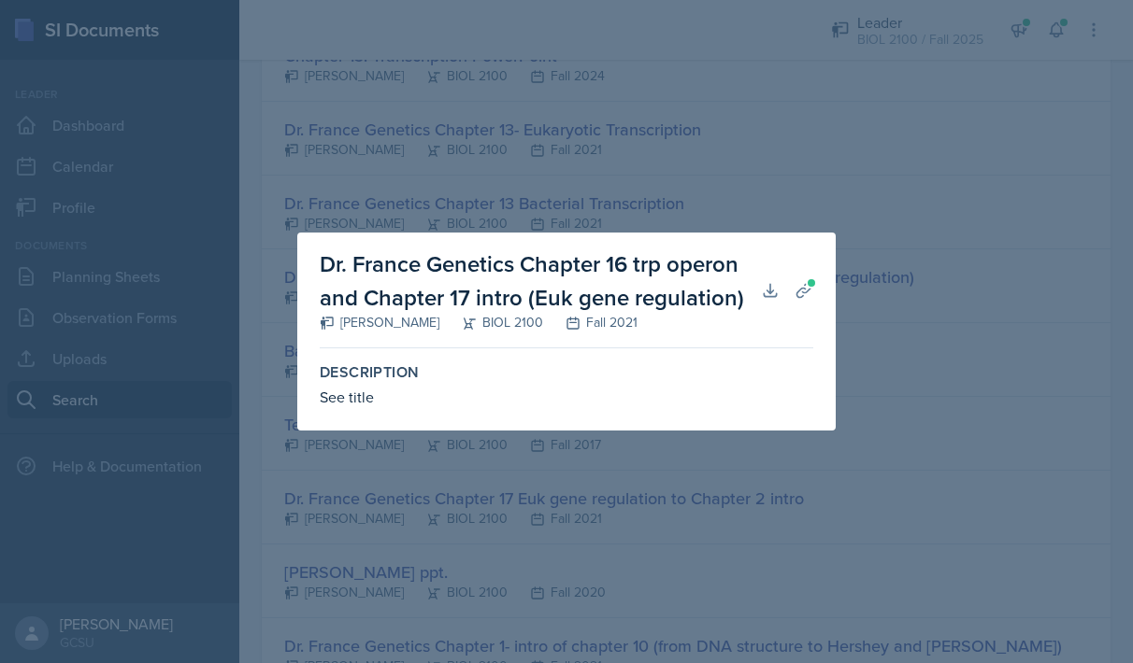
click at [948, 141] on div at bounding box center [566, 331] width 1133 height 663
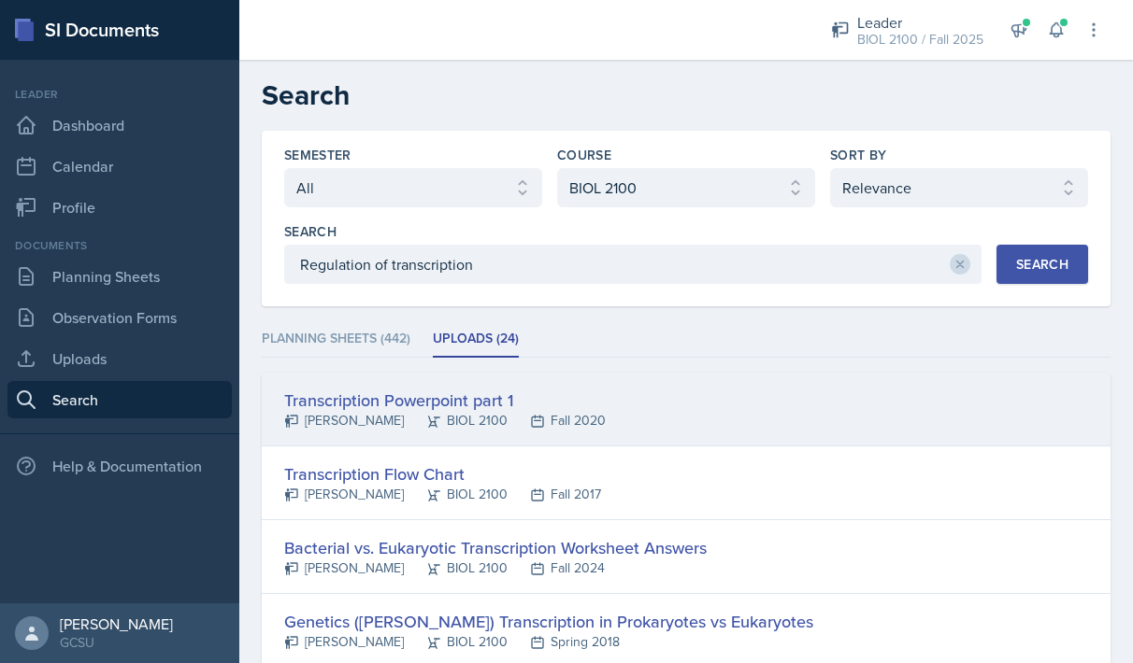
scroll to position [0, 0]
click at [322, 400] on div "Transcription Powerpoint part 1" at bounding box center [444, 400] width 321 height 25
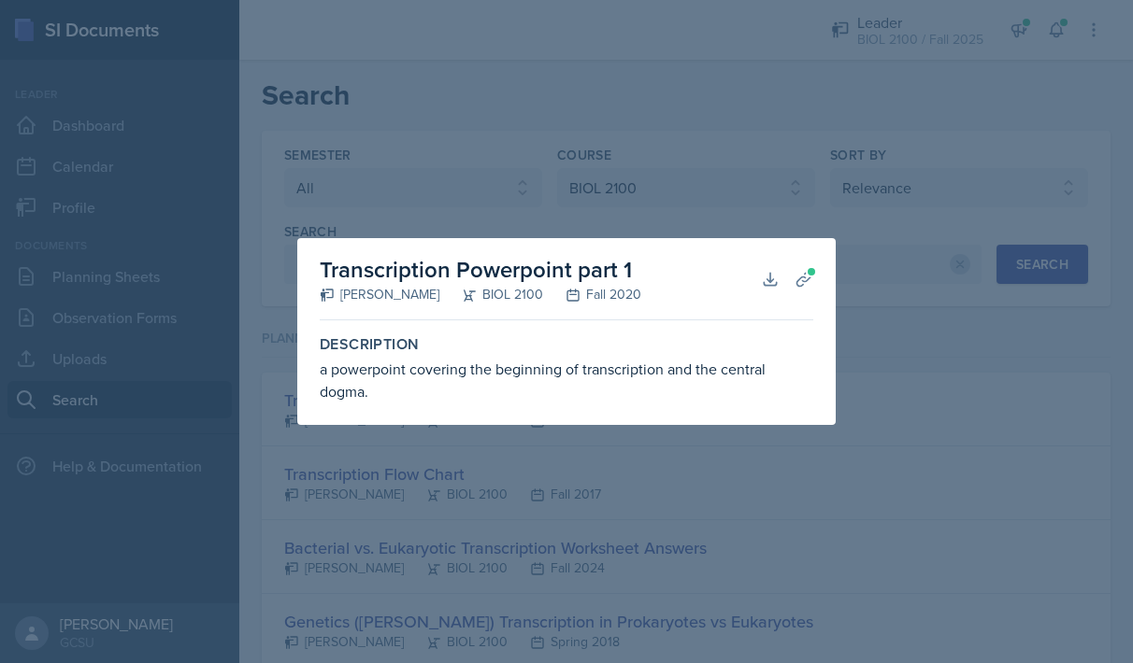
click at [921, 297] on div at bounding box center [566, 331] width 1133 height 663
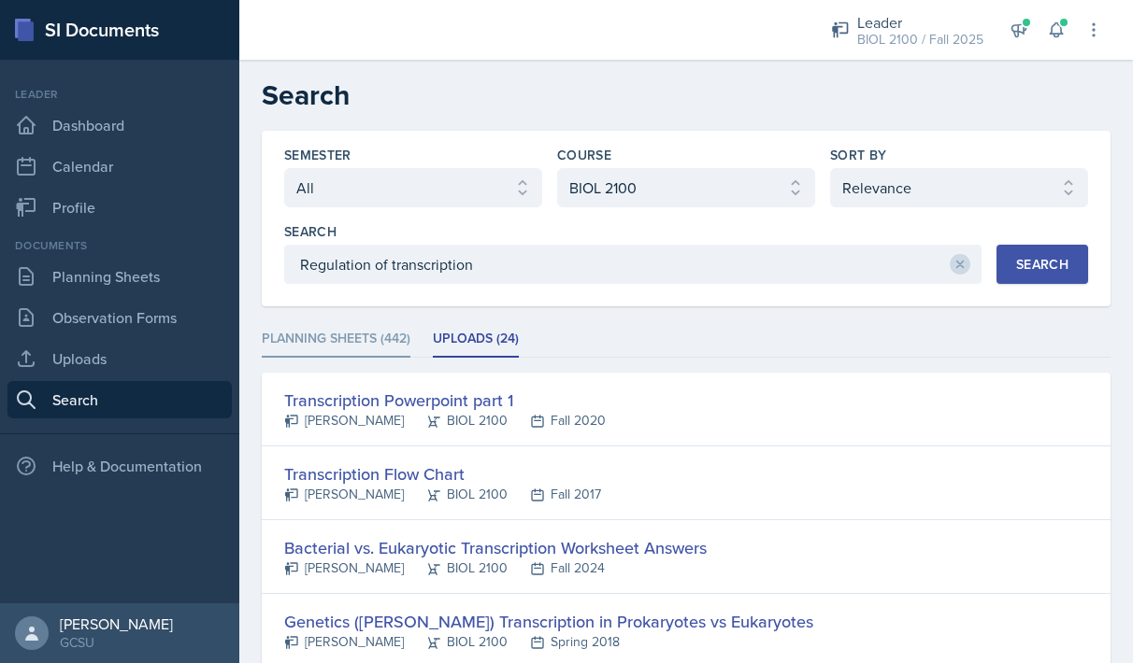
click at [372, 344] on li "Planning Sheets (442)" at bounding box center [336, 339] width 149 height 36
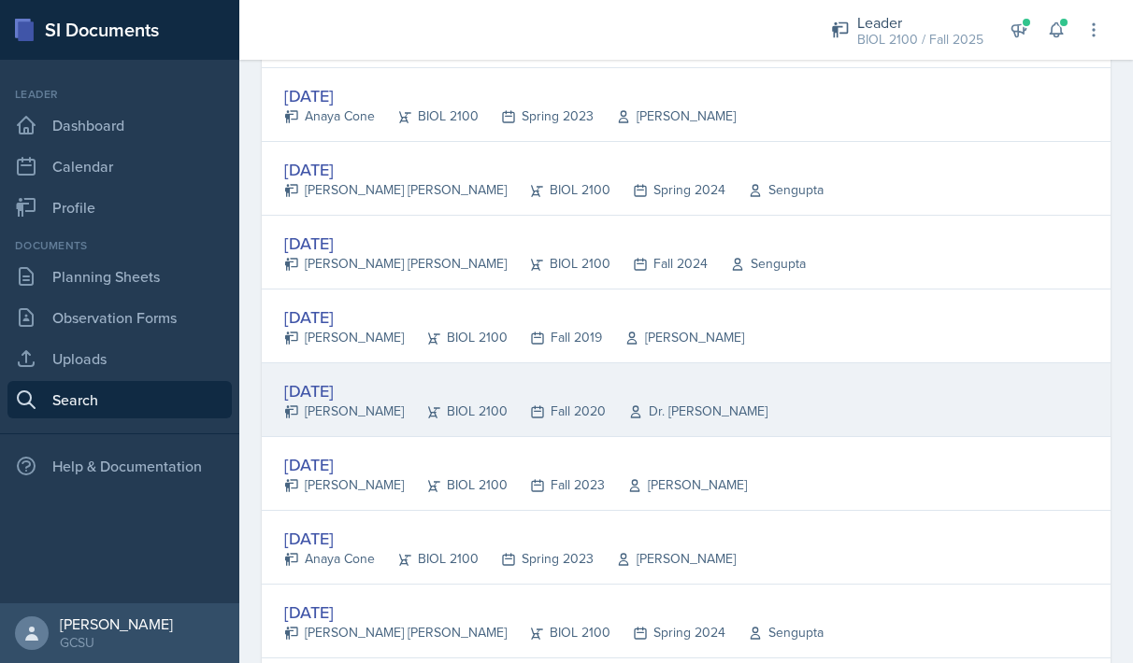
scroll to position [449, 0]
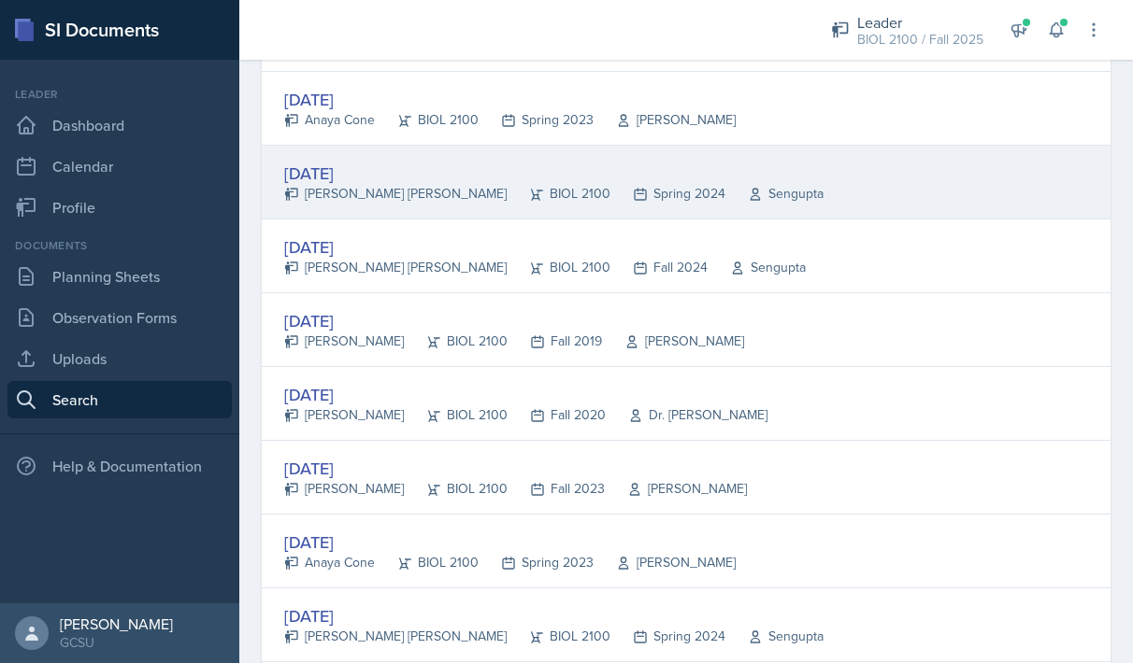
click at [347, 167] on div "[DATE]" at bounding box center [553, 173] width 539 height 25
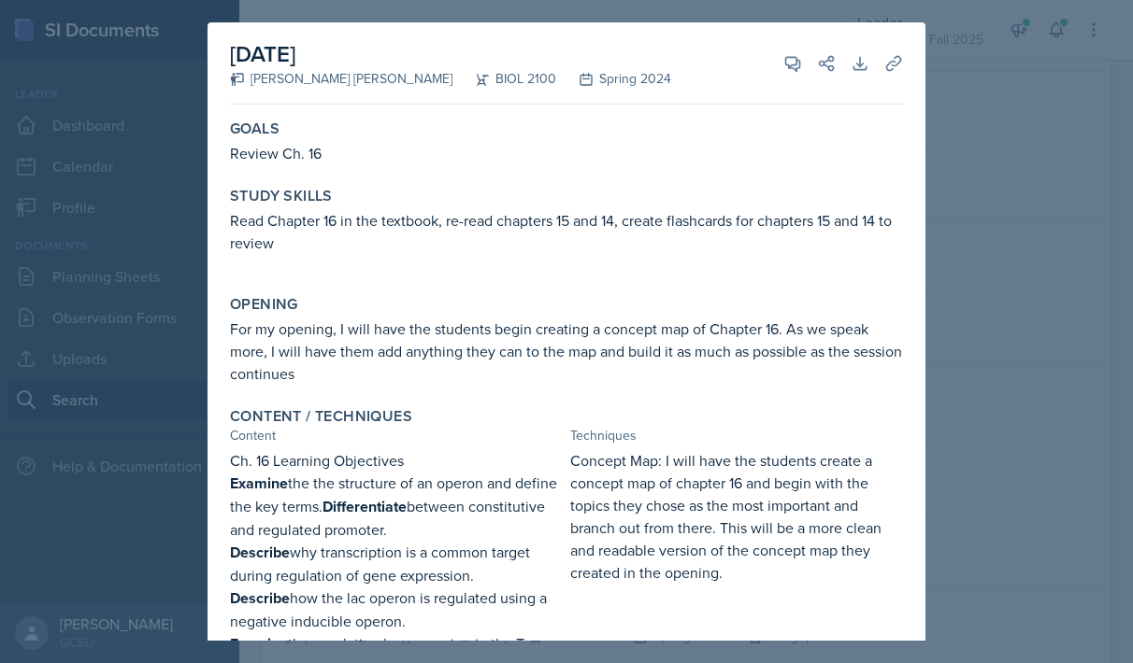
click at [962, 302] on div at bounding box center [566, 331] width 1133 height 663
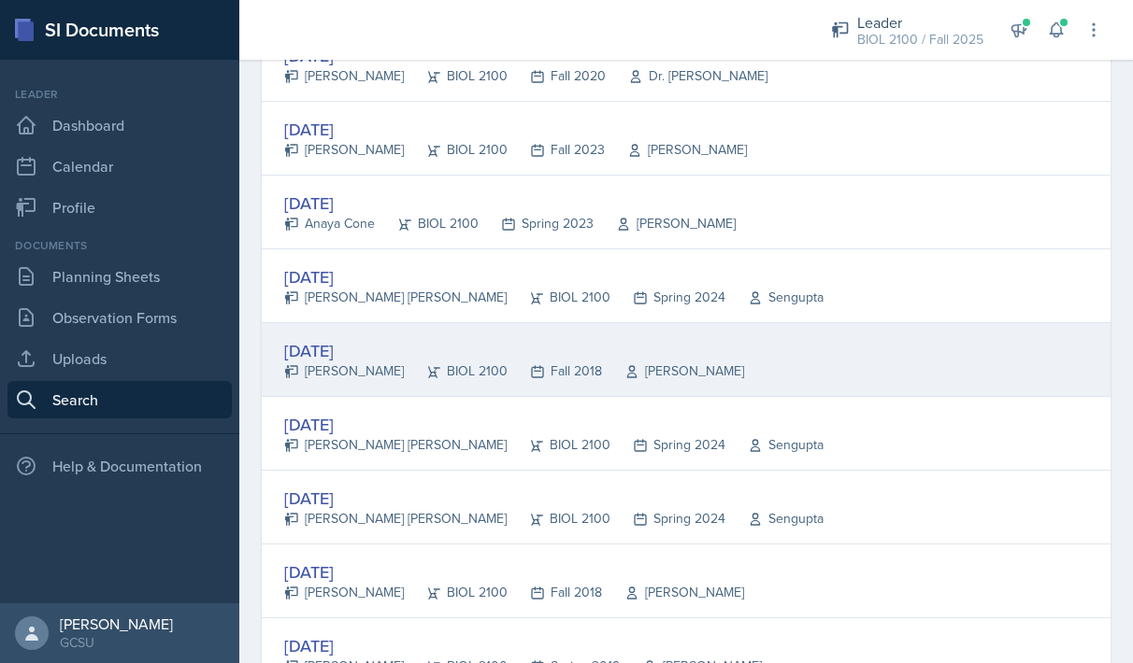
scroll to position [794, 0]
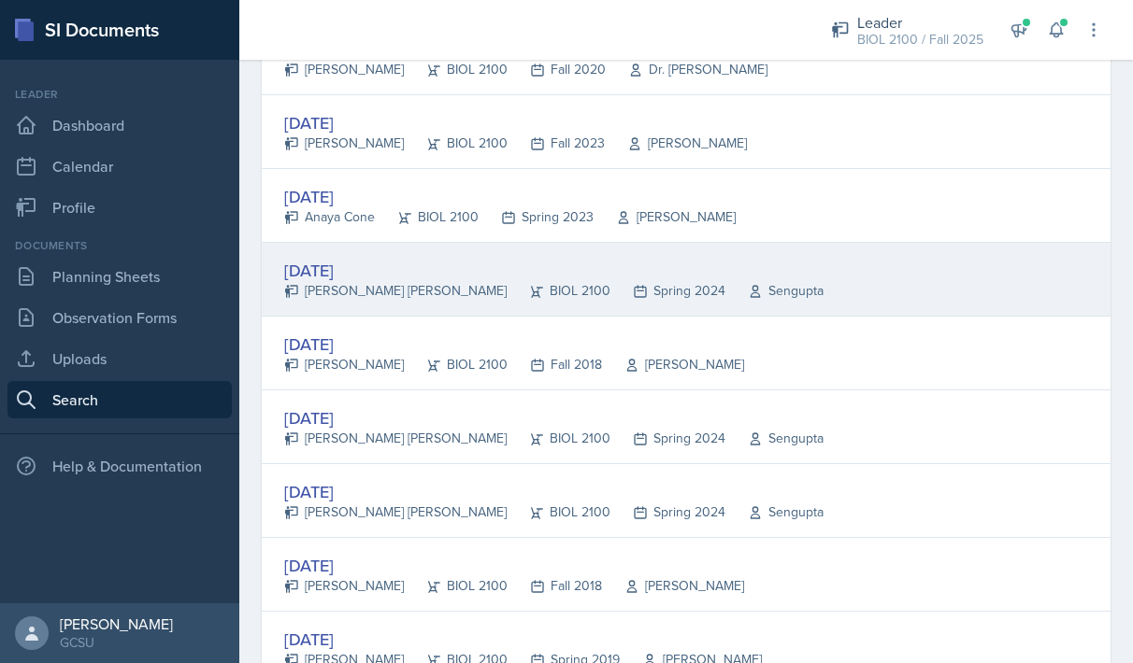
click at [378, 271] on div "[DATE]" at bounding box center [553, 270] width 539 height 25
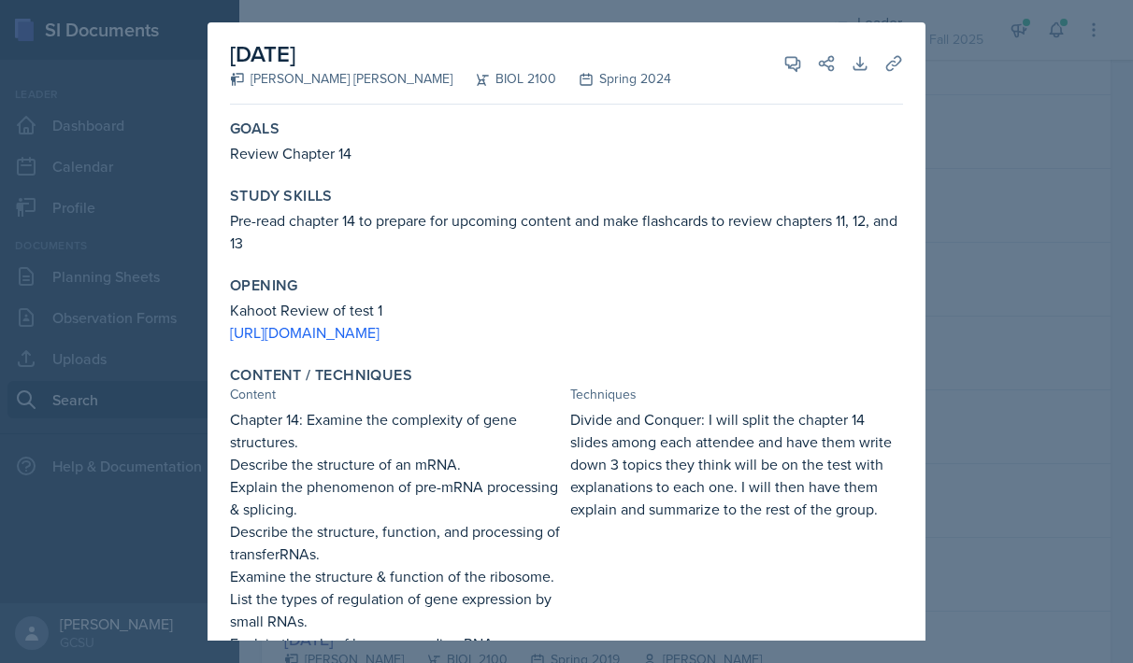
click at [978, 392] on div at bounding box center [566, 331] width 1133 height 663
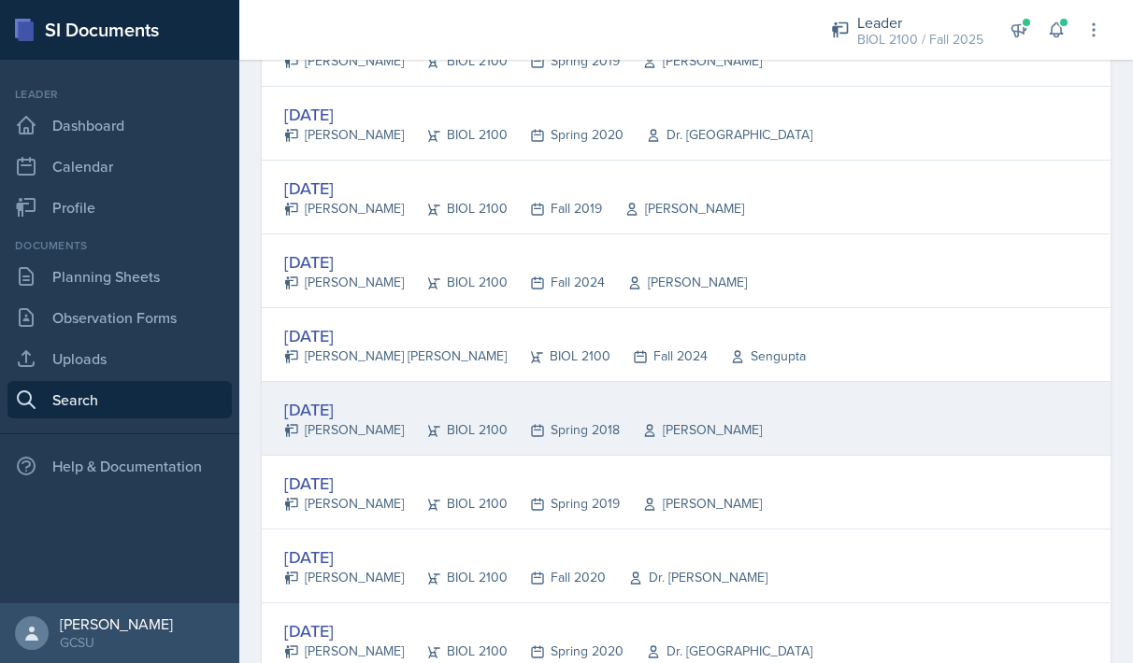
scroll to position [1394, 0]
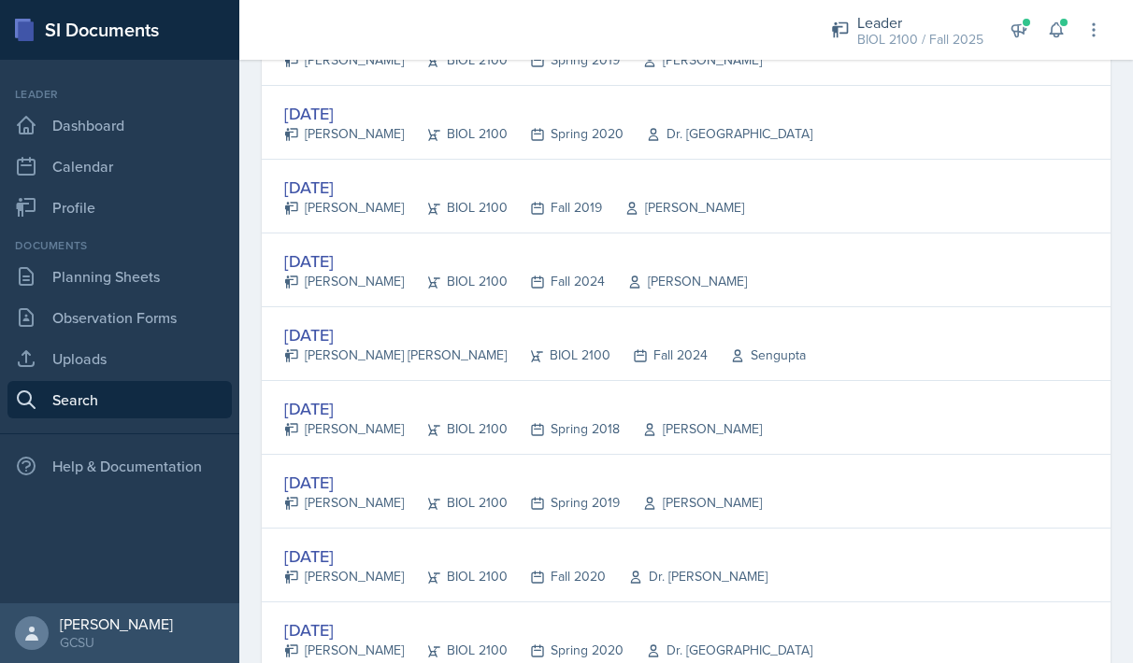
click at [359, 267] on div "[DATE]" at bounding box center [515, 261] width 463 height 25
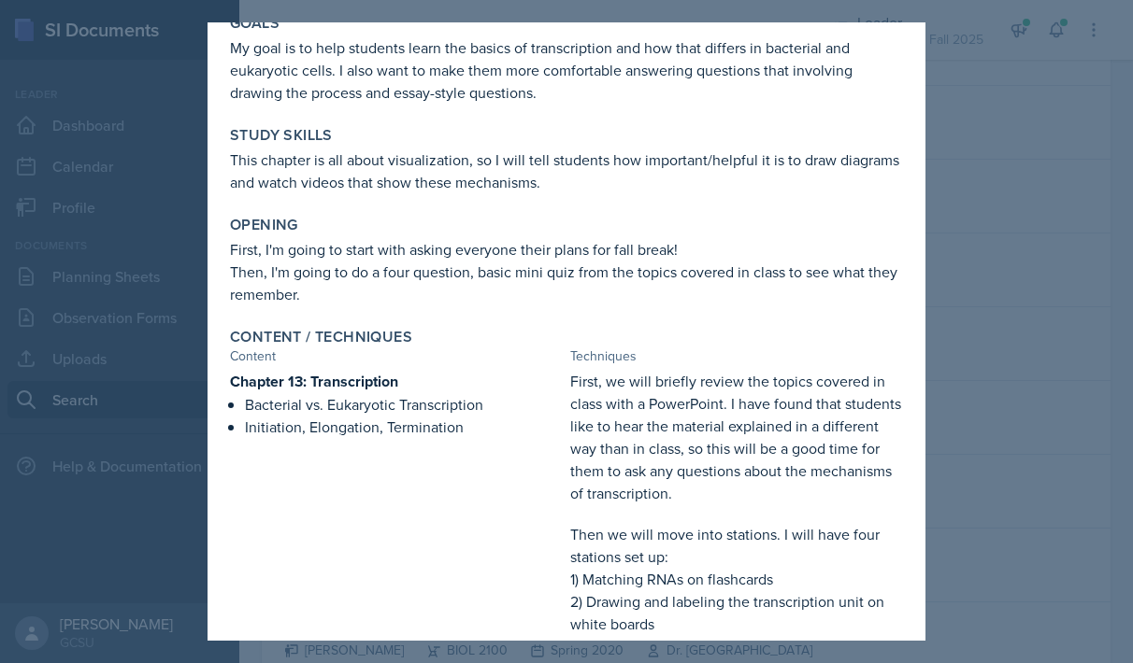
scroll to position [239, 0]
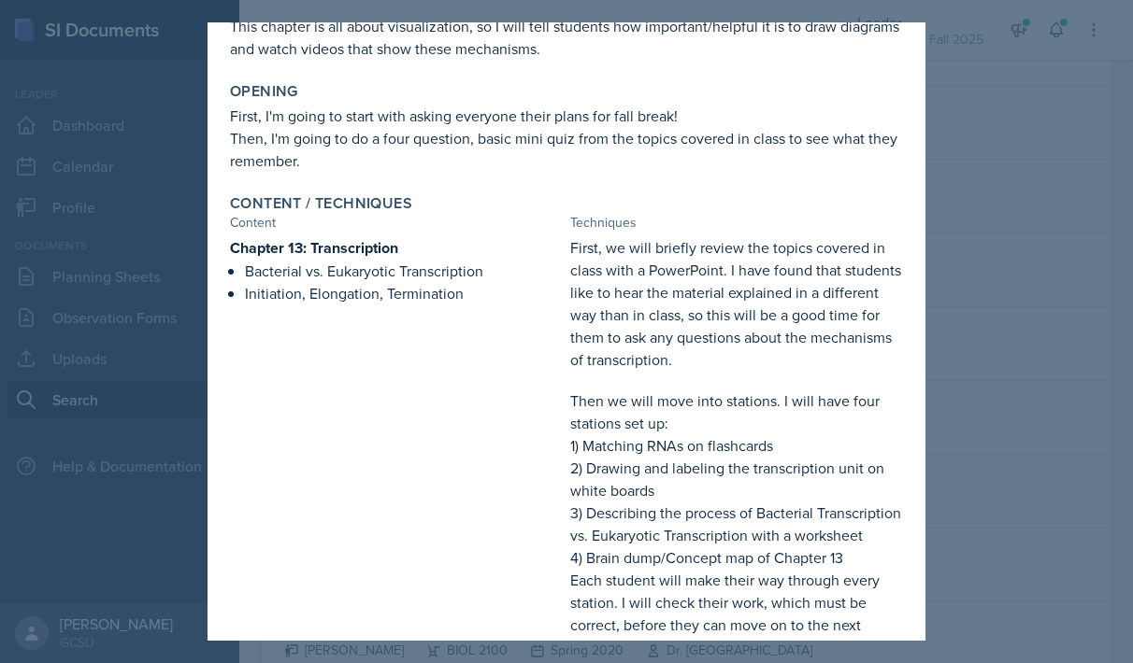
click at [993, 107] on div at bounding box center [566, 331] width 1133 height 663
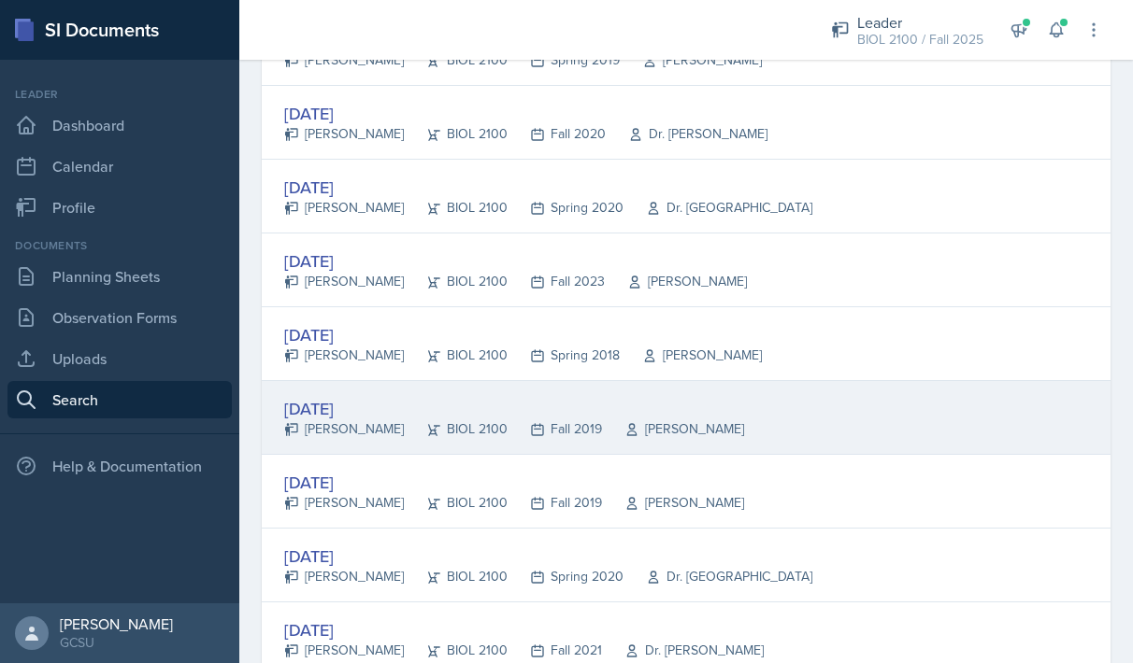
scroll to position [1865, 0]
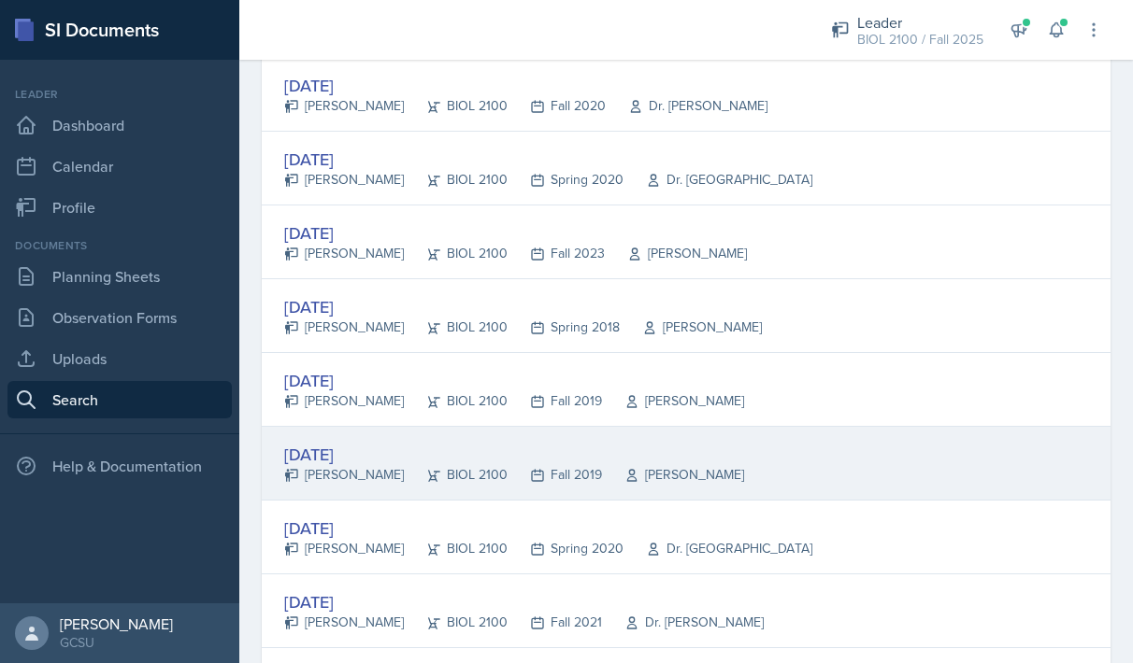
click at [332, 449] on div "[DATE]" at bounding box center [514, 454] width 460 height 25
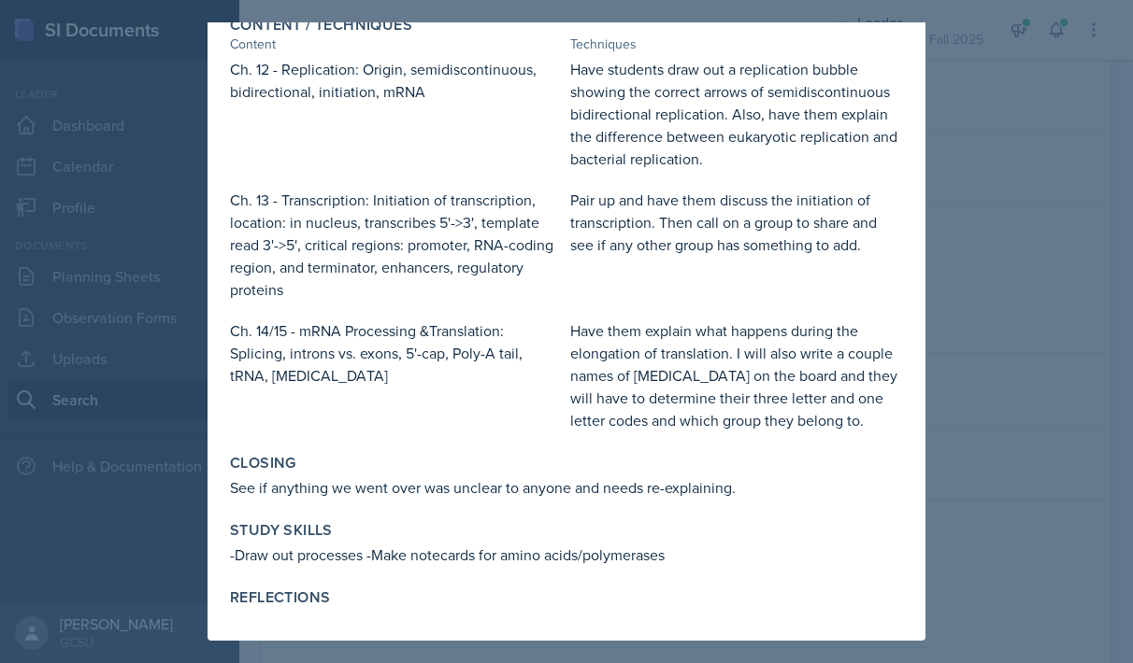
scroll to position [171, 0]
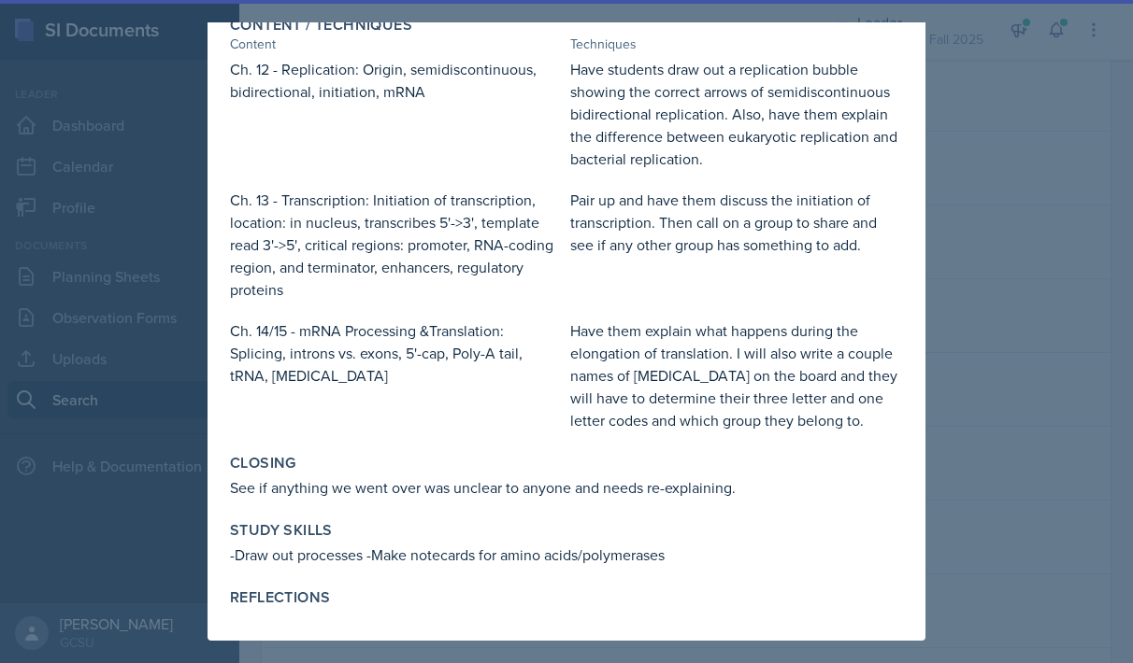
click at [1028, 445] on div at bounding box center [566, 331] width 1133 height 663
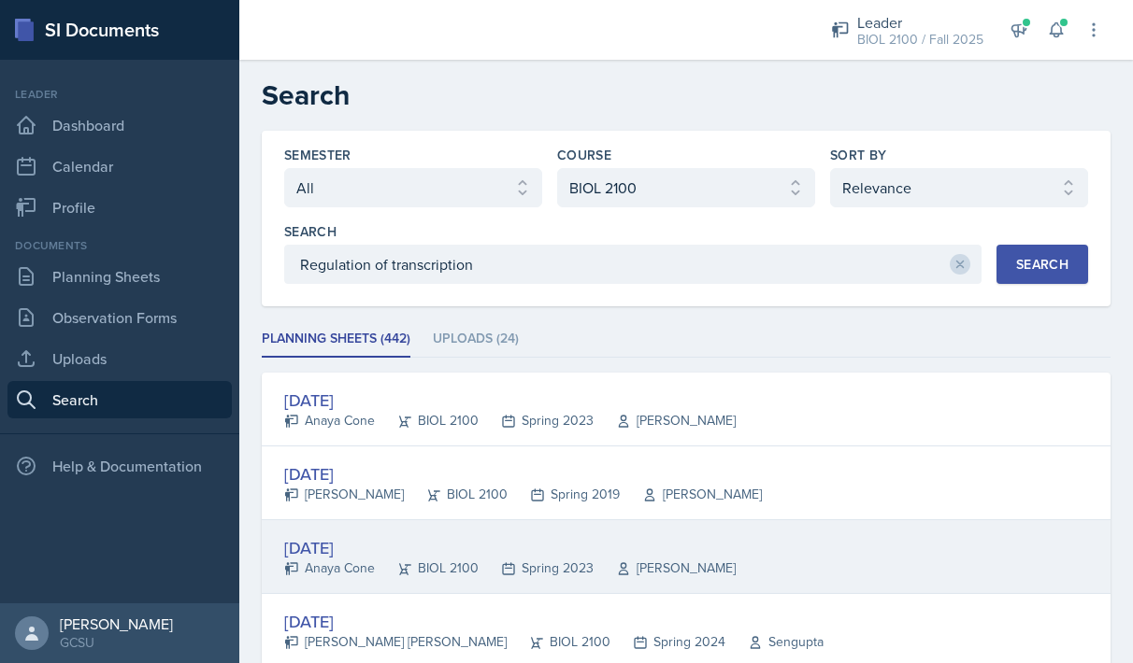
scroll to position [0, 0]
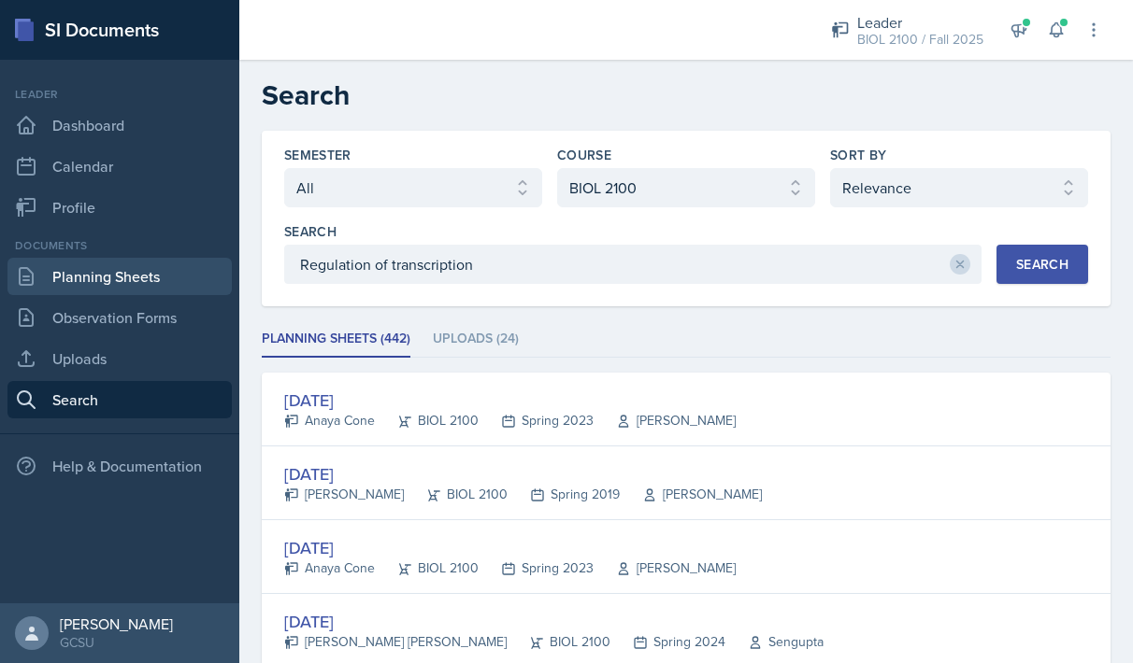
click at [132, 265] on link "Planning Sheets" at bounding box center [119, 276] width 224 height 37
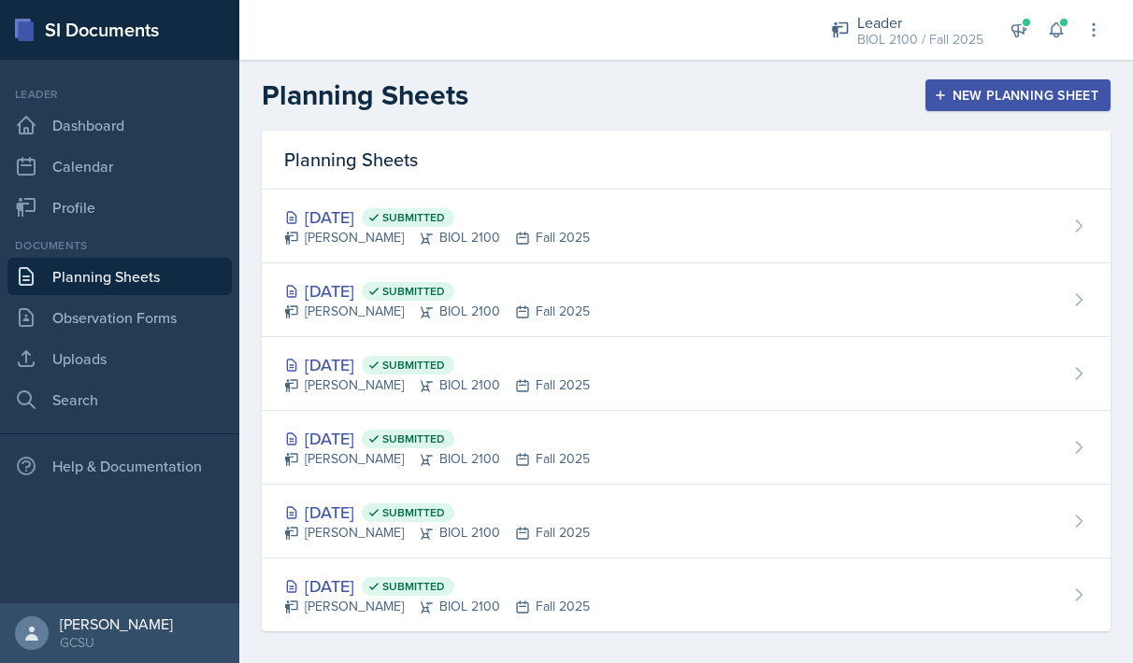
click at [996, 101] on div "New Planning Sheet" at bounding box center [1017, 95] width 161 height 15
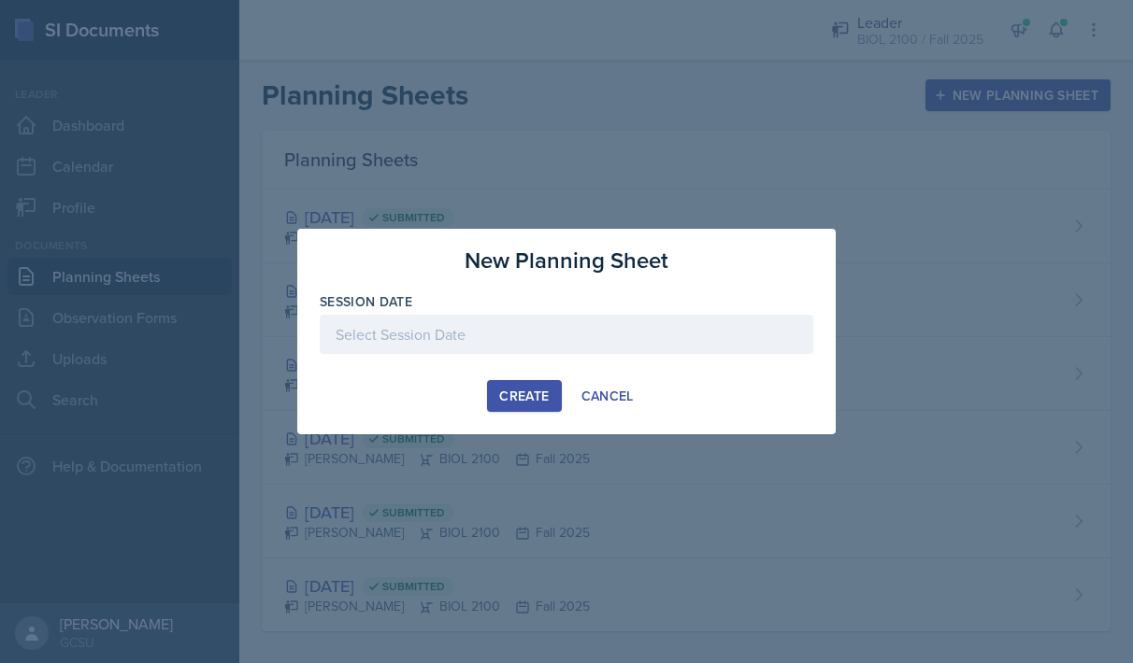
click at [607, 351] on div at bounding box center [566, 334] width 493 height 39
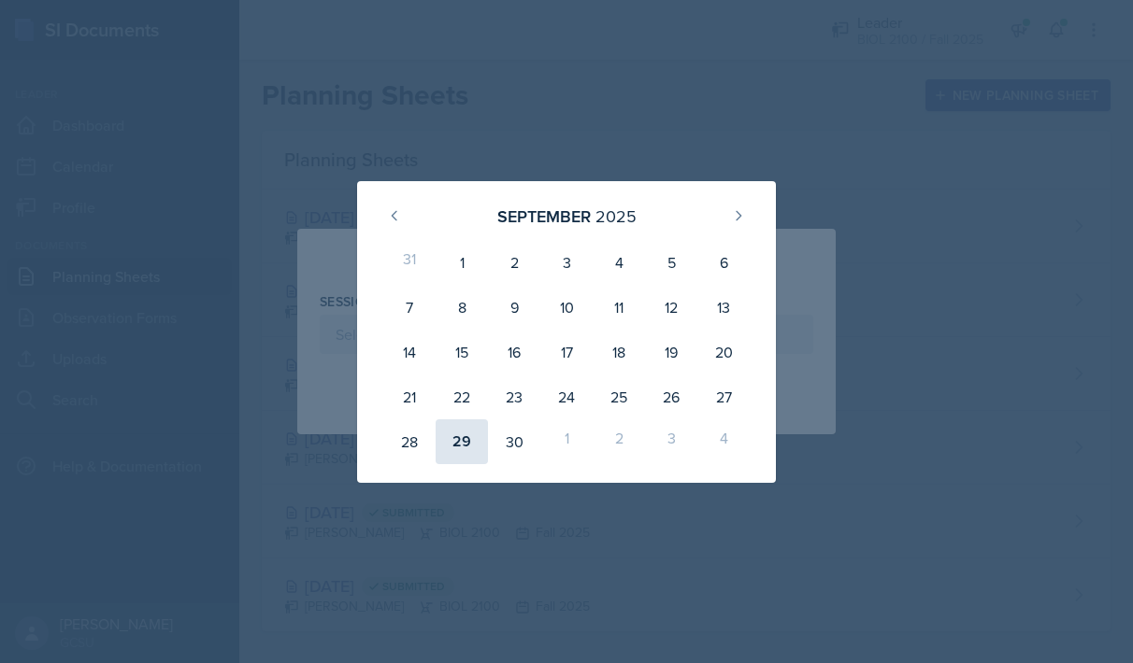
click at [458, 439] on div "29" at bounding box center [461, 442] width 52 height 45
type input "[DATE]"
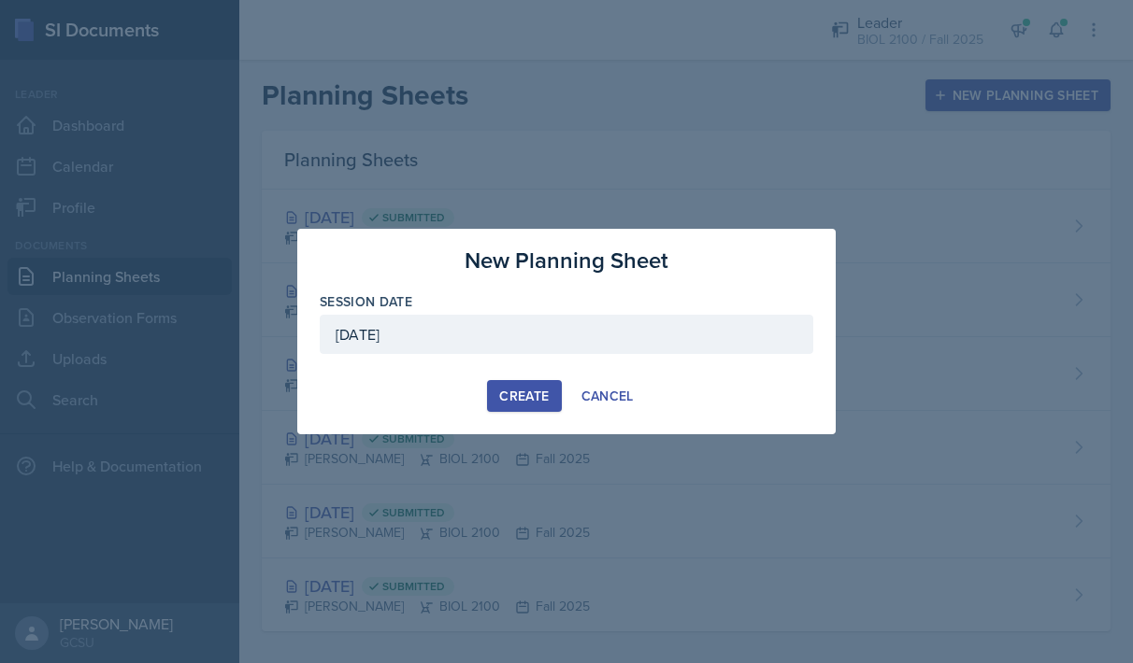
click at [525, 392] on div "Create" at bounding box center [524, 396] width 50 height 15
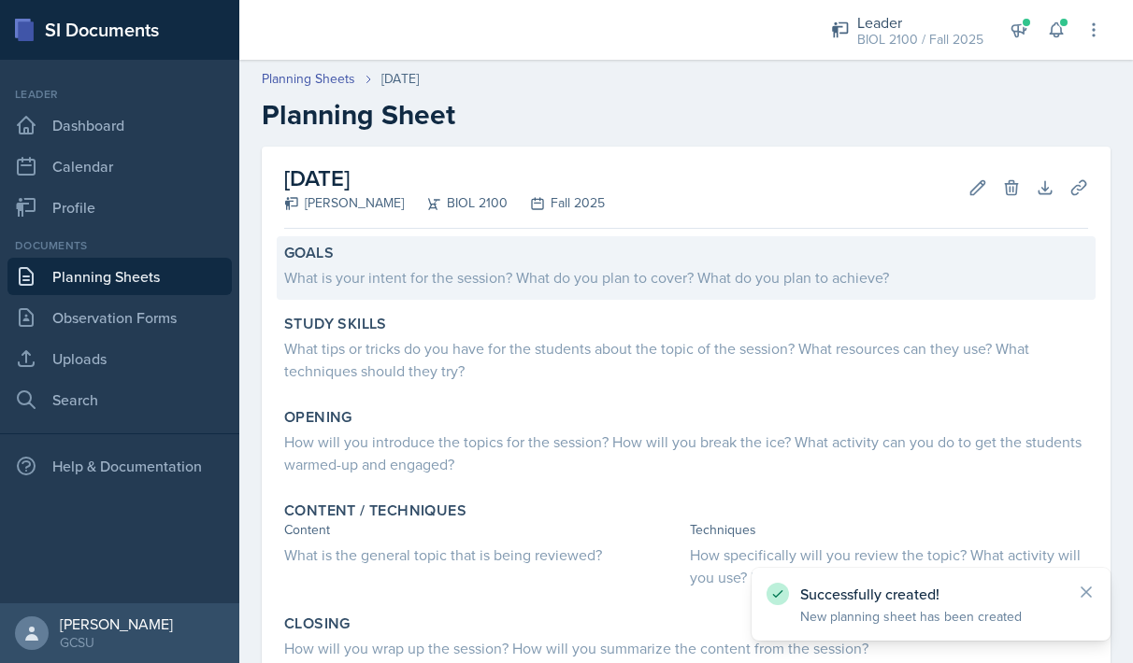
click at [454, 287] on div "What is your intent for the session? What do you plan to cover? What do you pla…" at bounding box center [686, 277] width 804 height 22
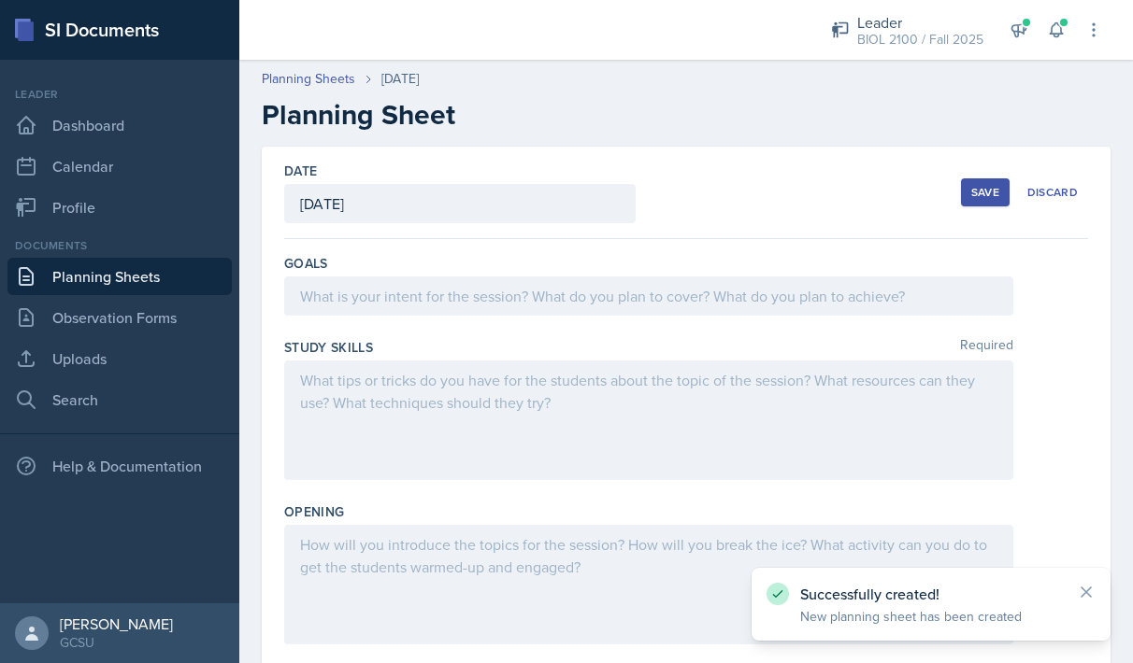
click at [452, 293] on div at bounding box center [648, 296] width 729 height 39
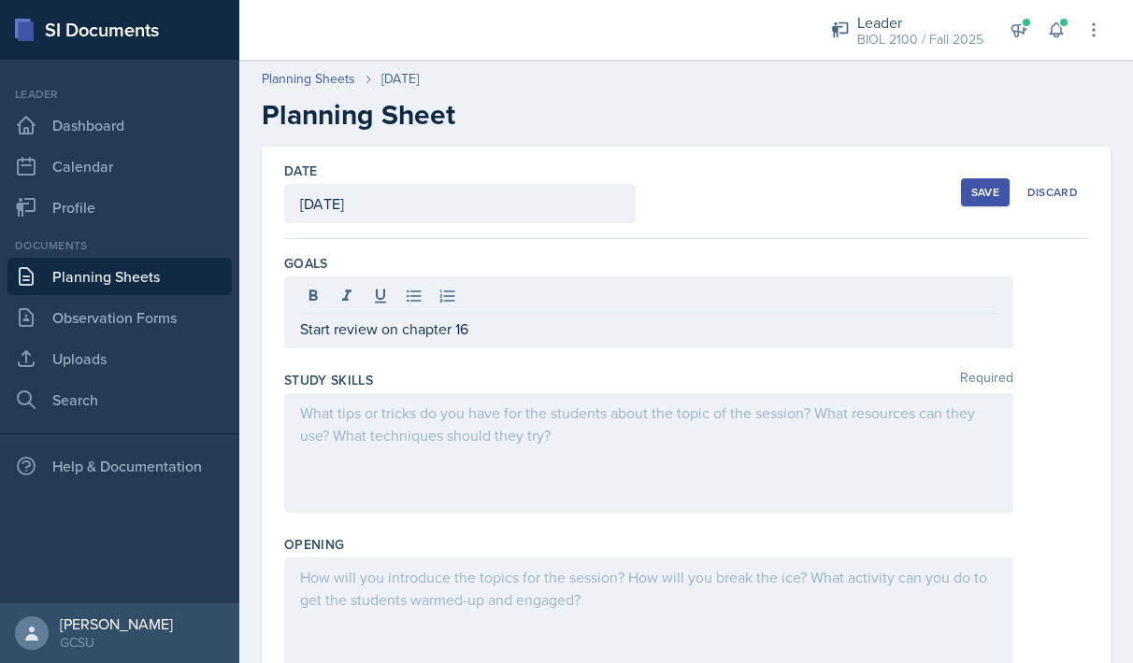
click at [542, 429] on div at bounding box center [648, 453] width 729 height 120
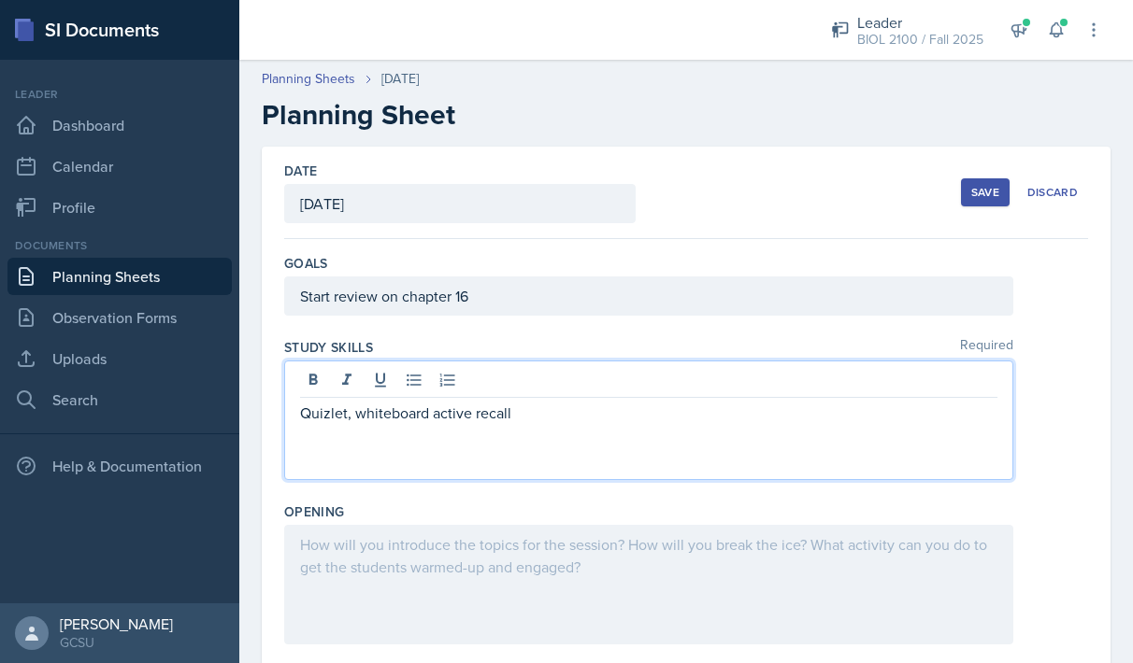
click at [469, 530] on div at bounding box center [648, 585] width 729 height 120
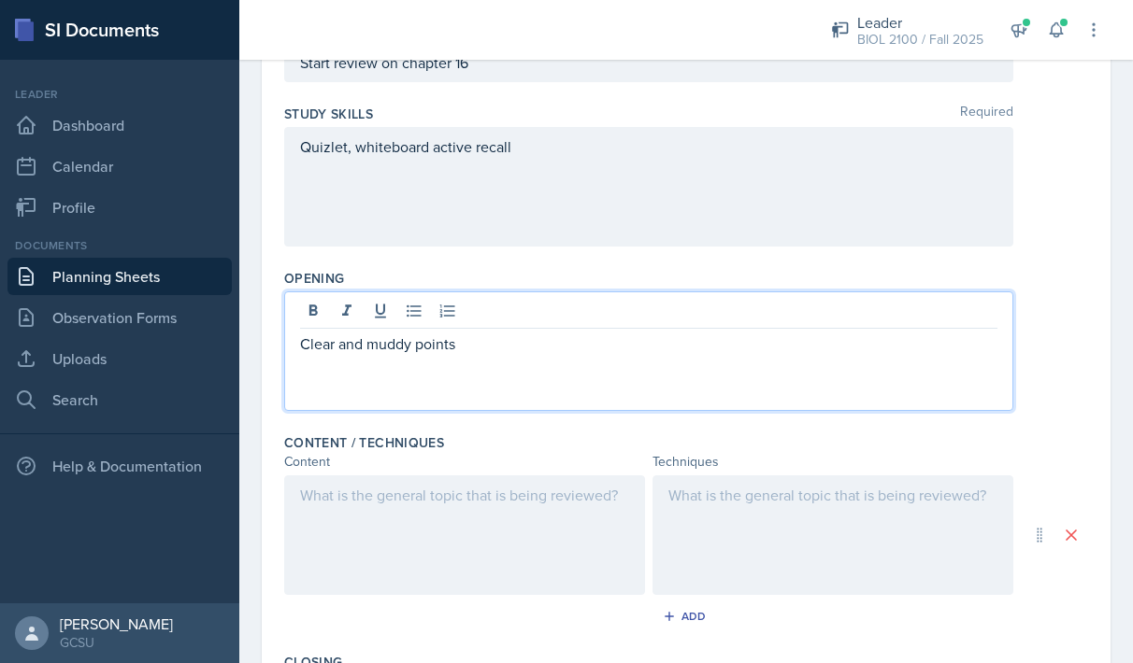
scroll to position [288, 0]
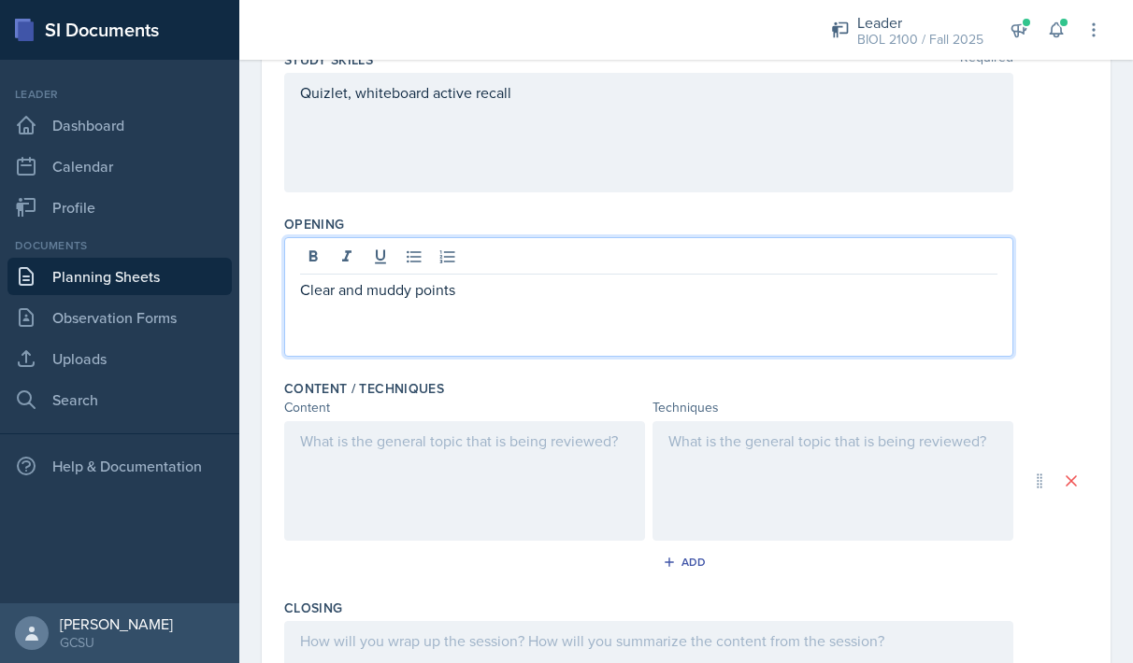
click at [716, 444] on div at bounding box center [832, 481] width 361 height 120
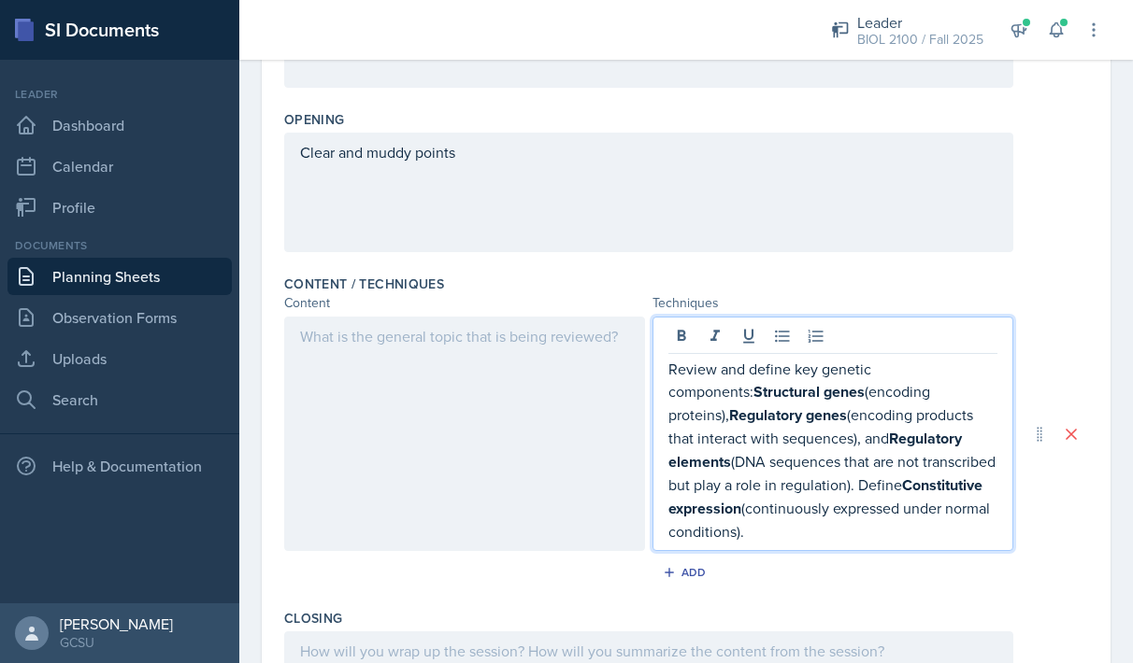
scroll to position [395, 0]
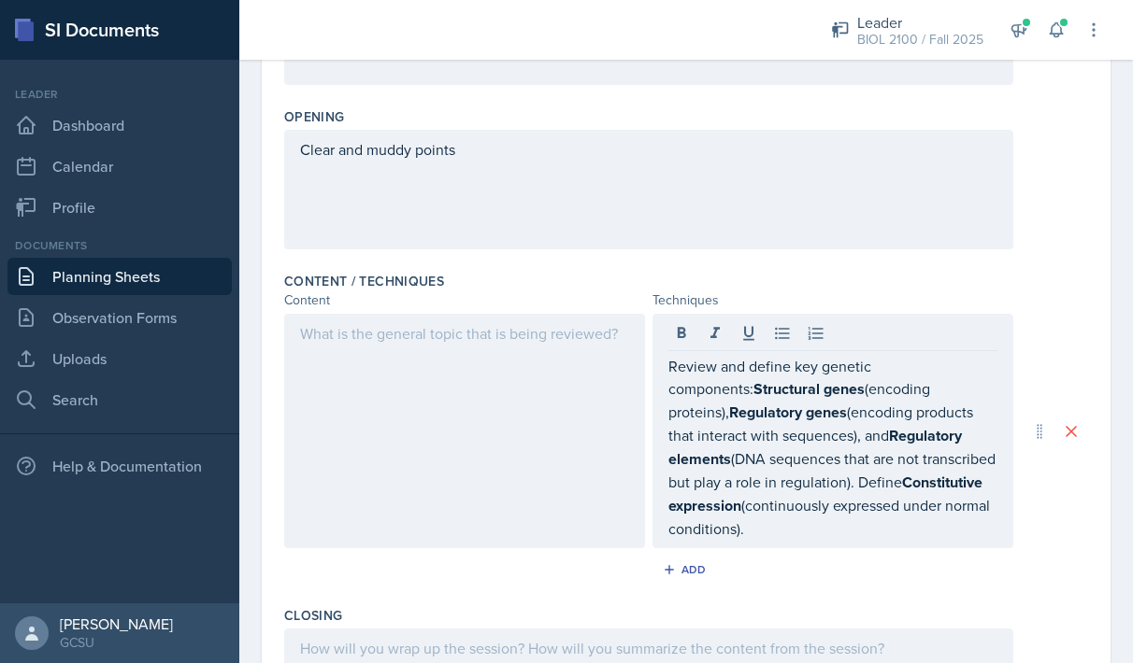
click at [443, 347] on div at bounding box center [464, 431] width 361 height 235
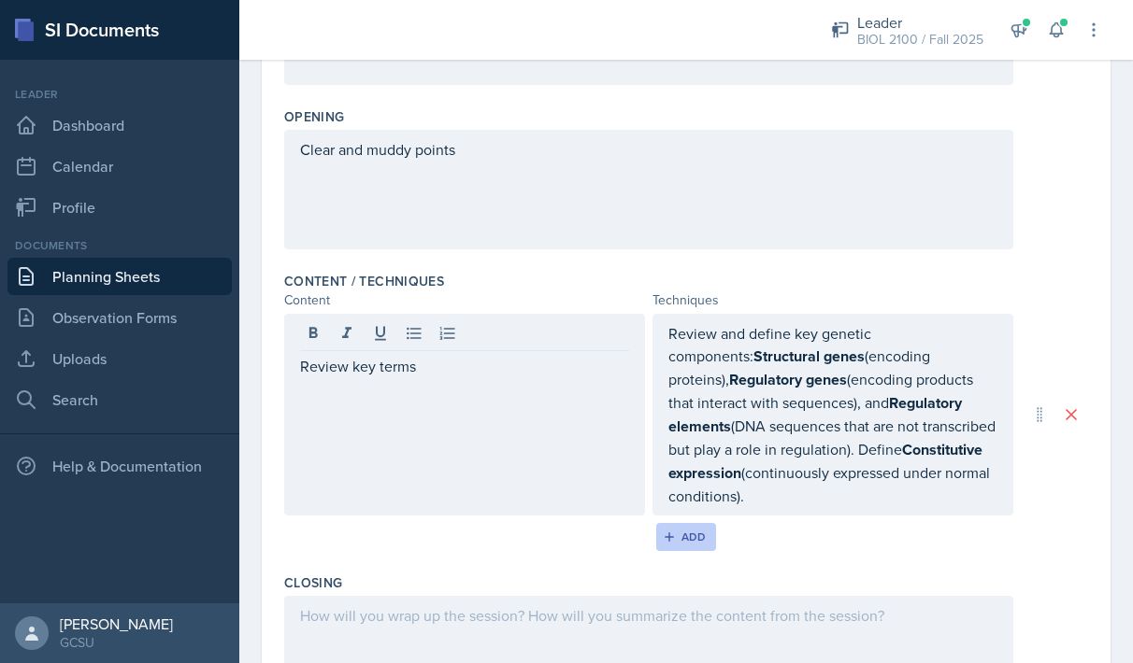
click at [695, 530] on div "Add" at bounding box center [686, 537] width 40 height 15
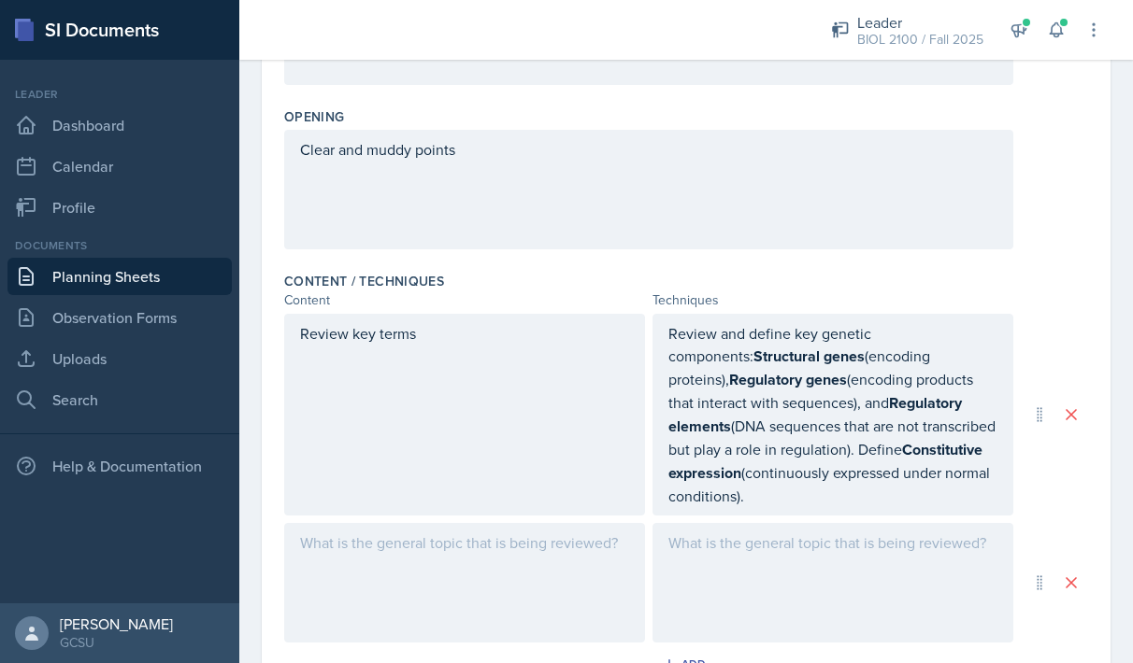
click at [456, 544] on div at bounding box center [464, 583] width 361 height 120
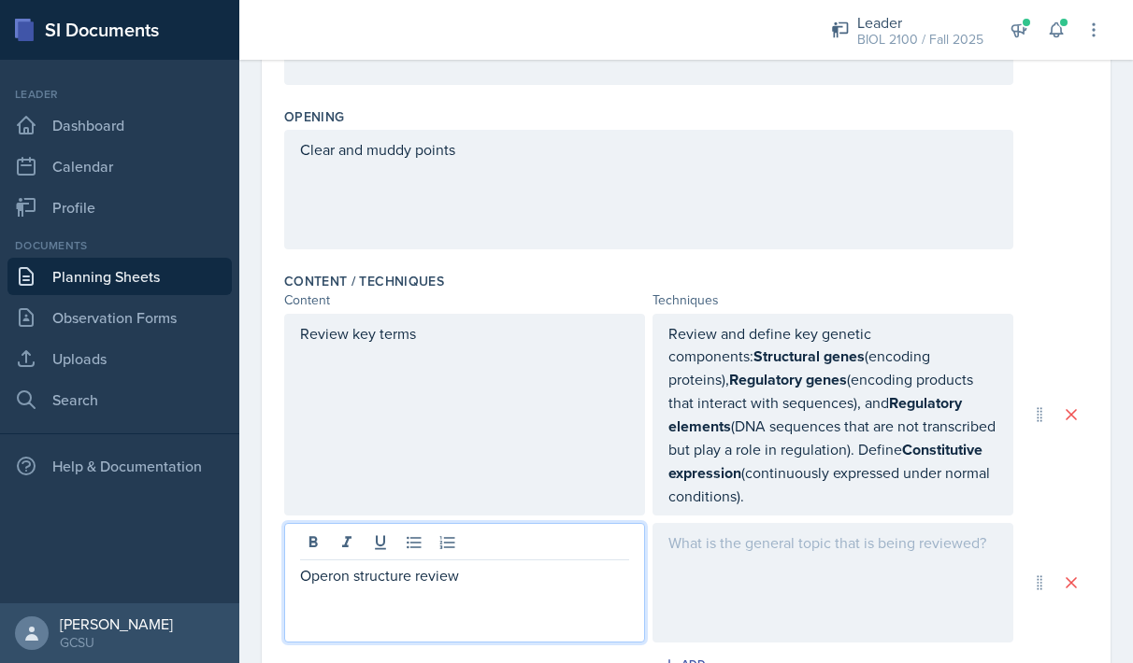
click at [711, 541] on div at bounding box center [832, 583] width 361 height 120
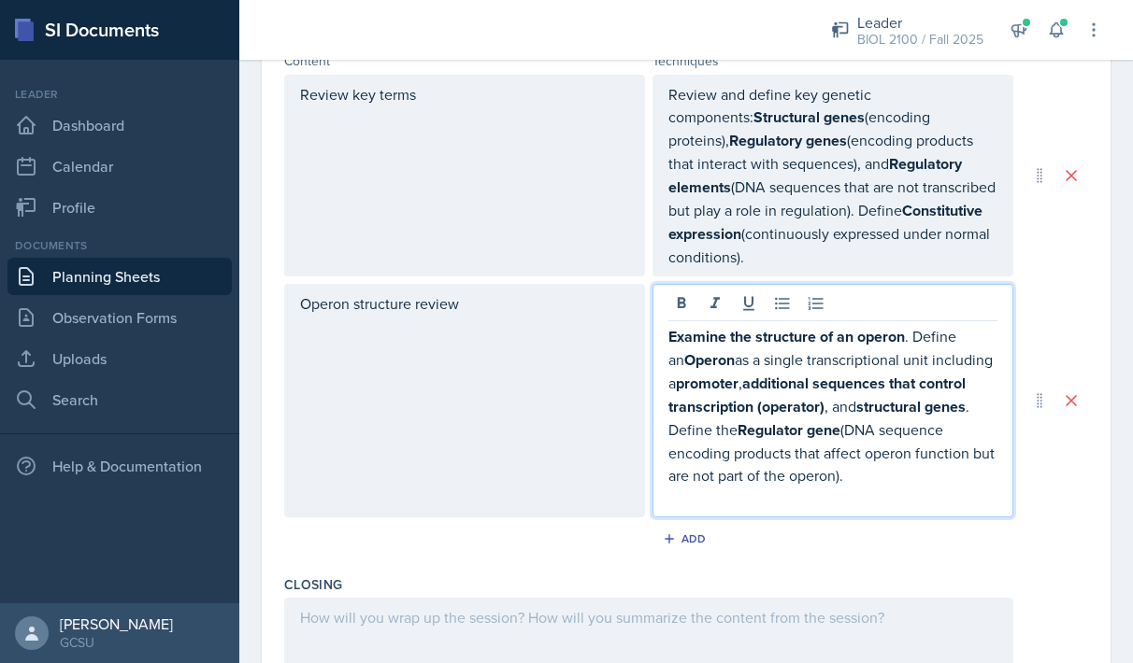
scroll to position [637, 0]
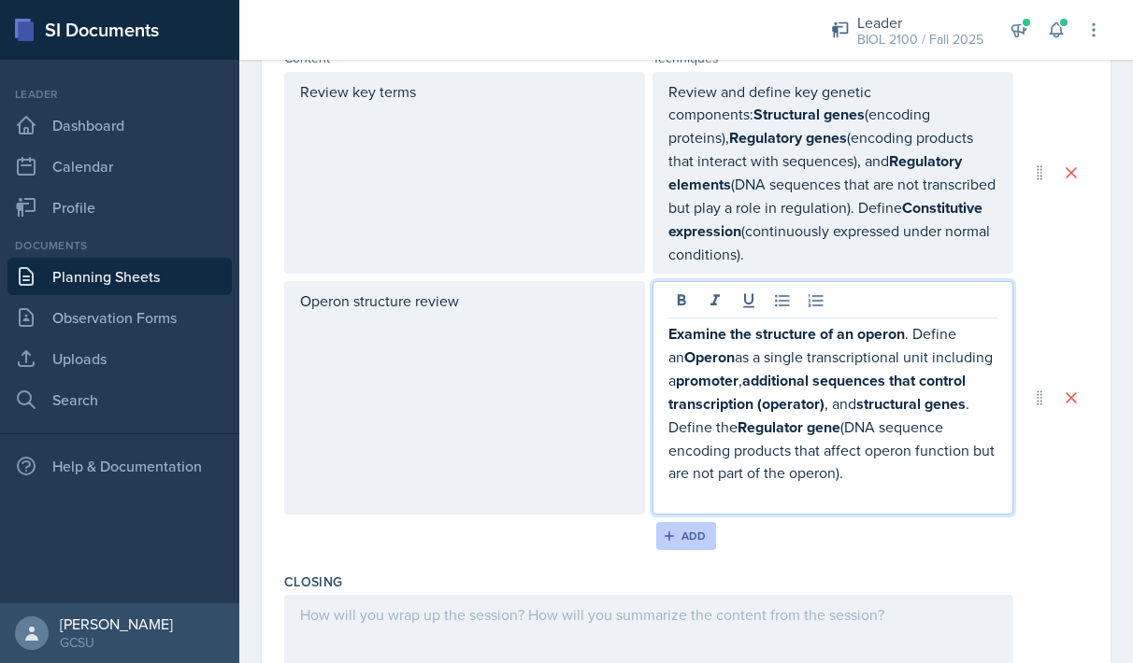
click at [706, 522] on button "Add" at bounding box center [686, 536] width 61 height 28
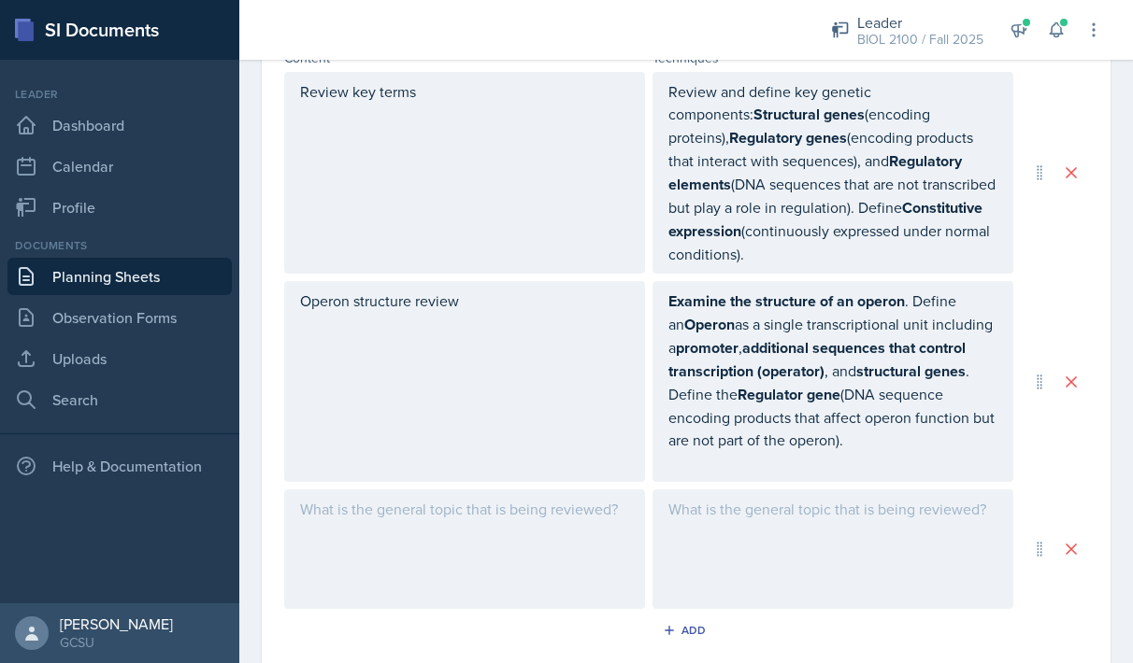
click at [468, 490] on div at bounding box center [464, 550] width 361 height 120
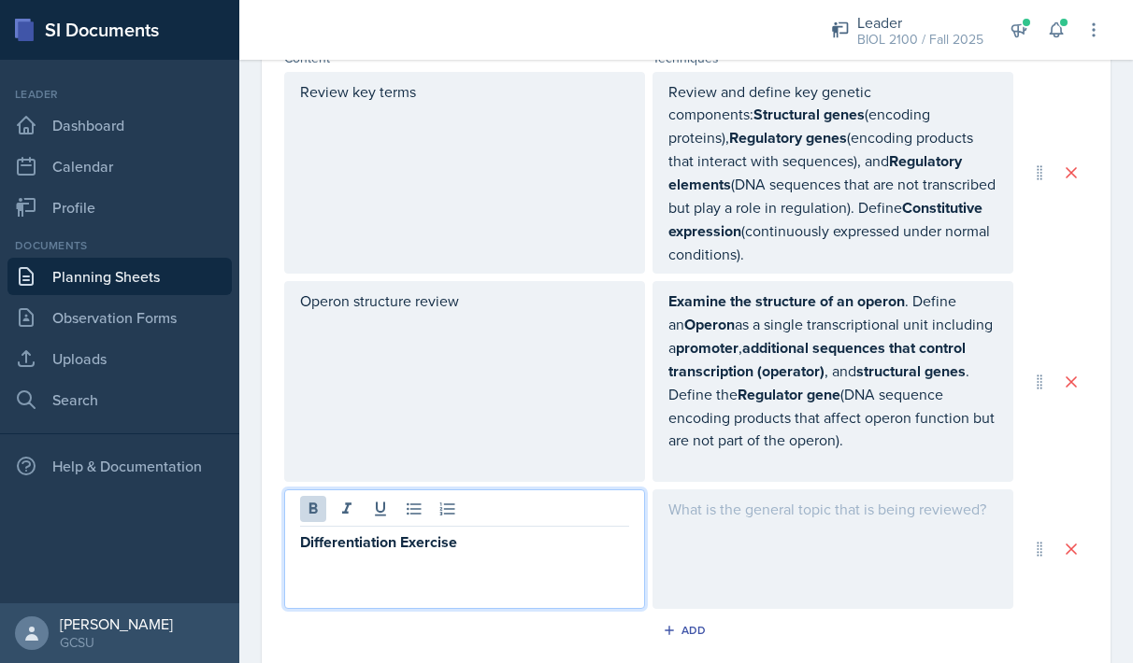
click at [776, 497] on div at bounding box center [832, 550] width 361 height 120
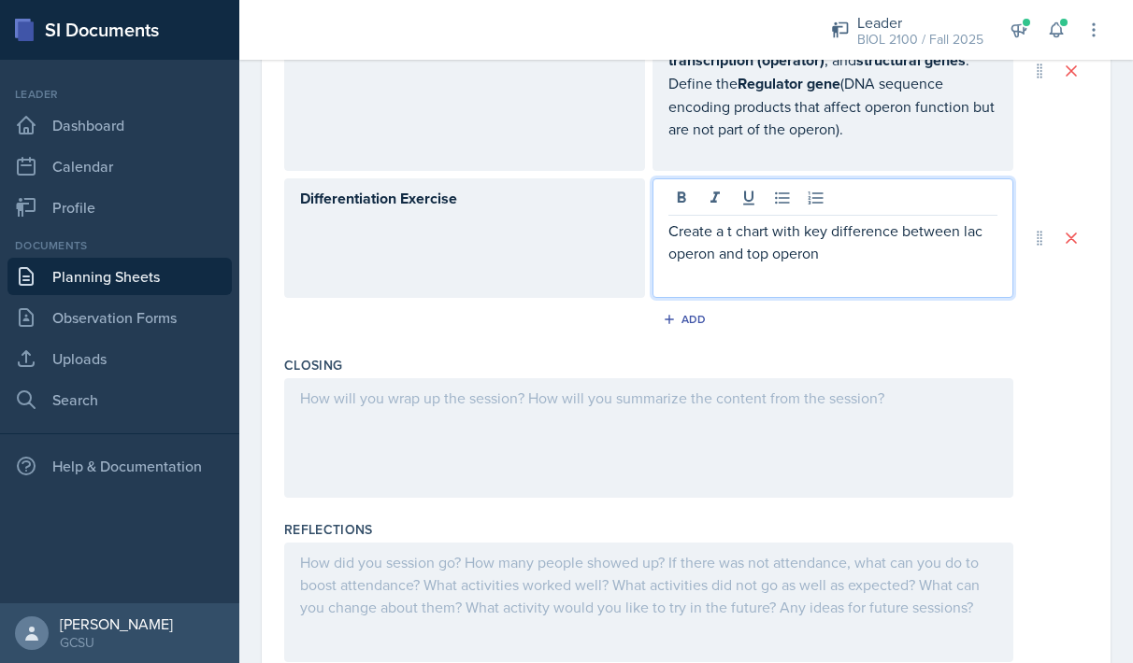
scroll to position [961, 0]
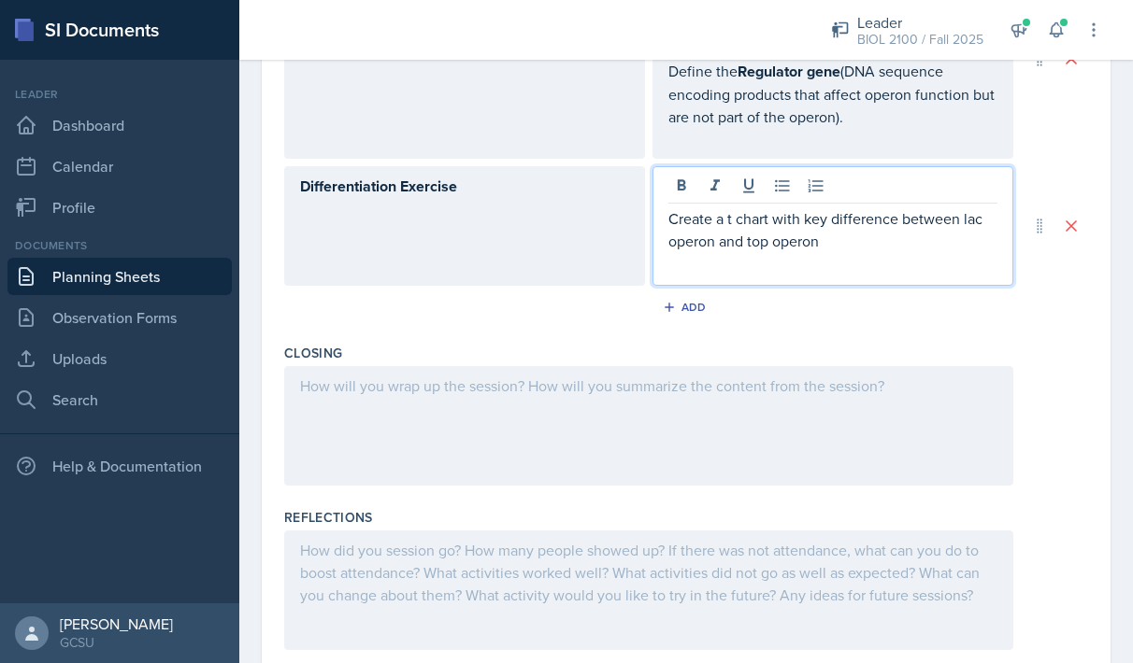
click at [534, 382] on div at bounding box center [648, 426] width 729 height 120
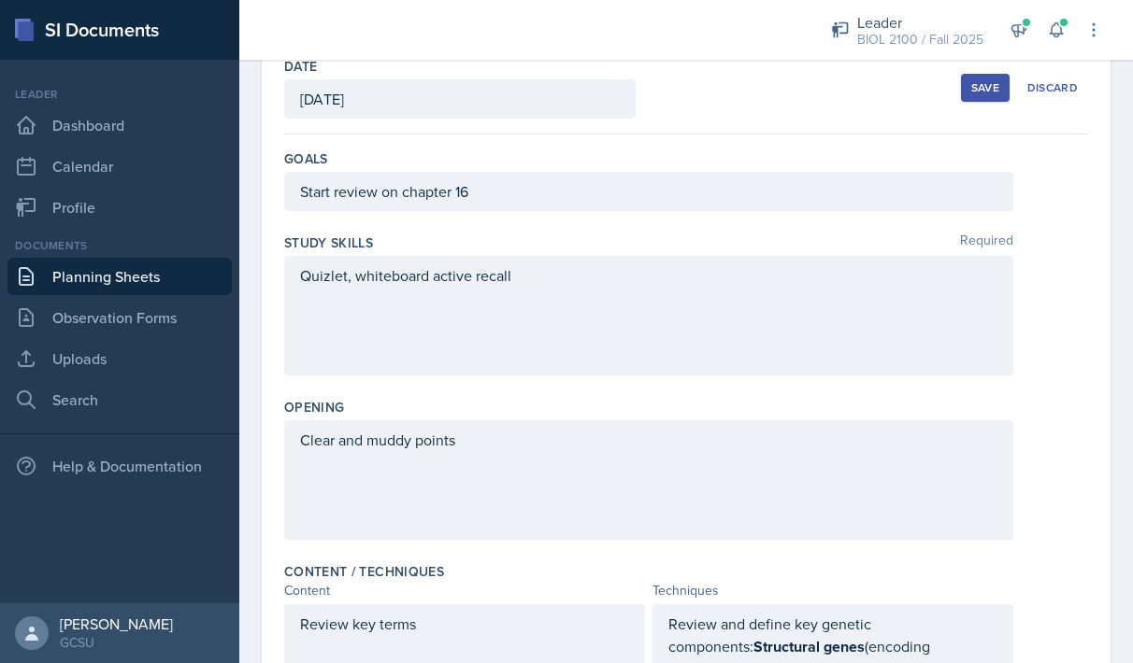
scroll to position [0, 0]
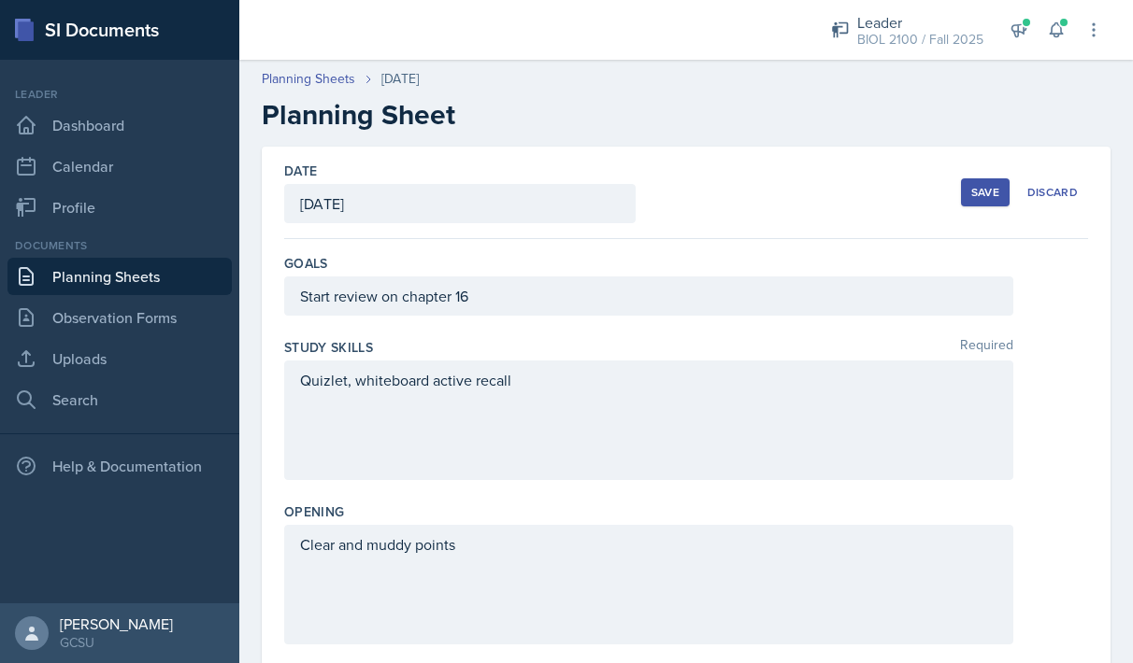
click at [983, 185] on div "Save" at bounding box center [985, 192] width 28 height 15
